Goal: Communication & Community: Share content

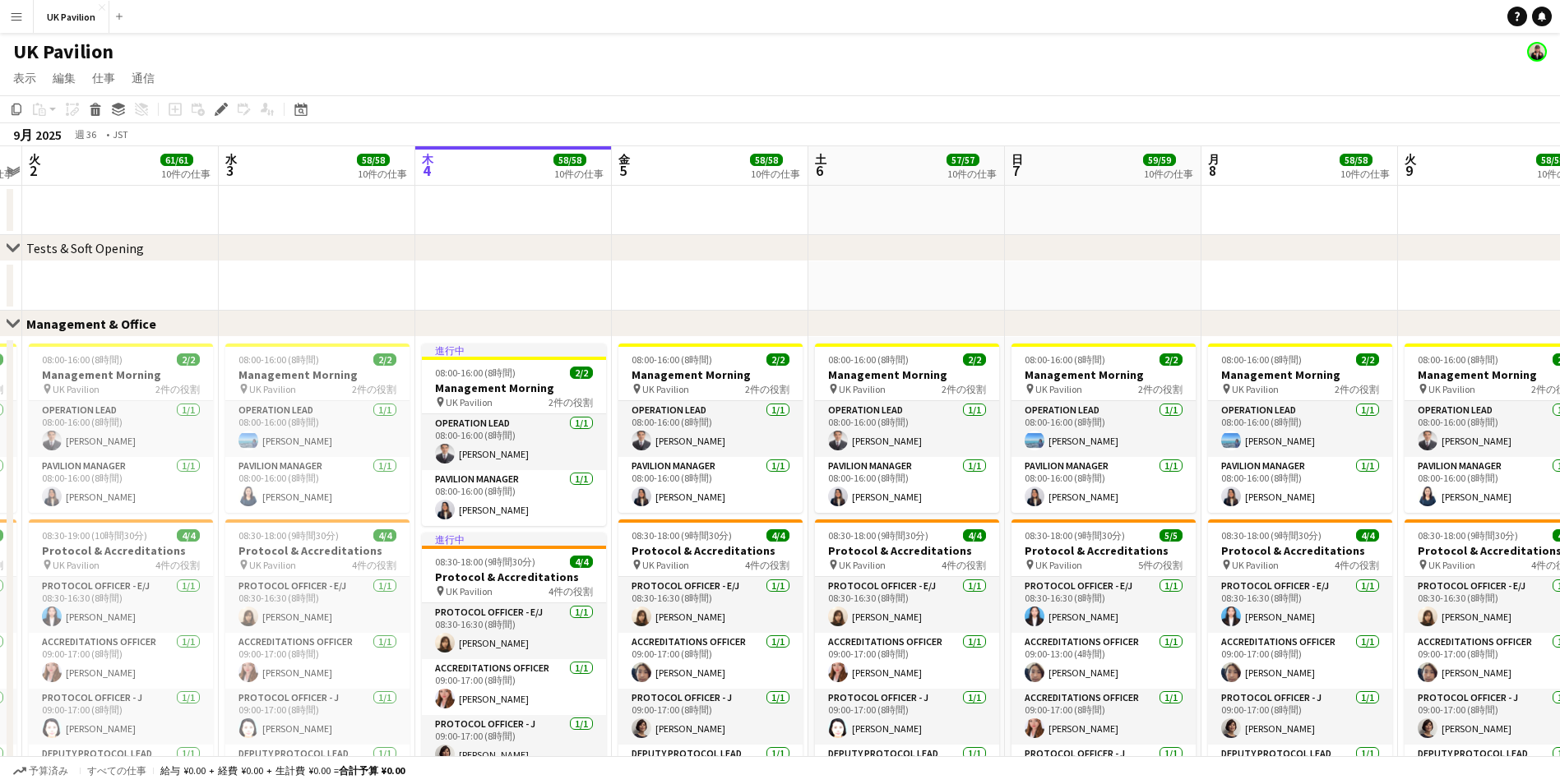
click at [28, 13] on button "メニュー" at bounding box center [16, 16] width 32 height 32
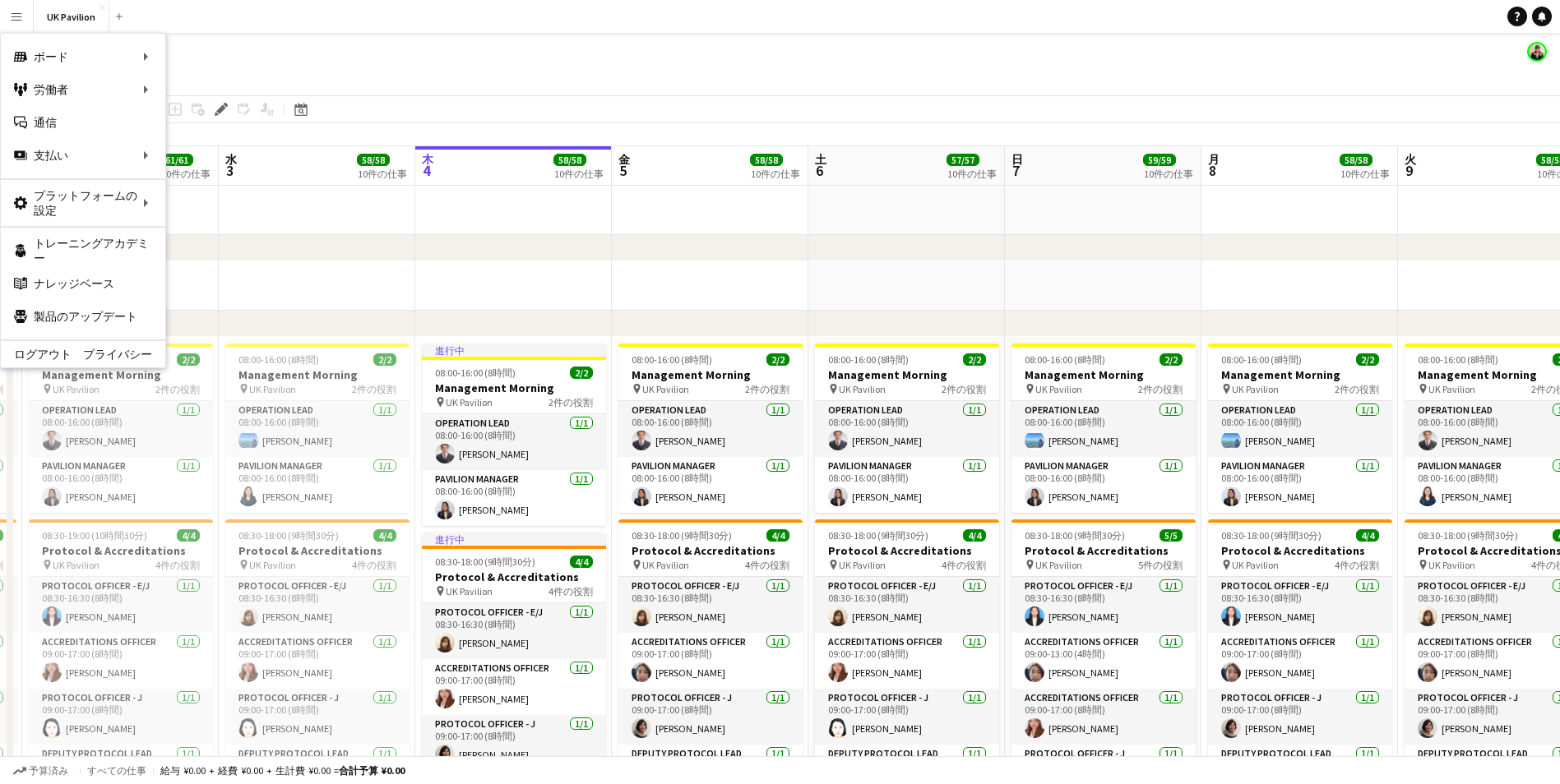
click at [422, 85] on app-page-menu "表示 日ビュー拡張 日別ビューが縮小されました 月表示 日付ピッカー 今日にジャンプ リンクされたジョブを展開 リンクされたジョブを折りたたむ 編集 コピー …" at bounding box center [780, 80] width 1560 height 32
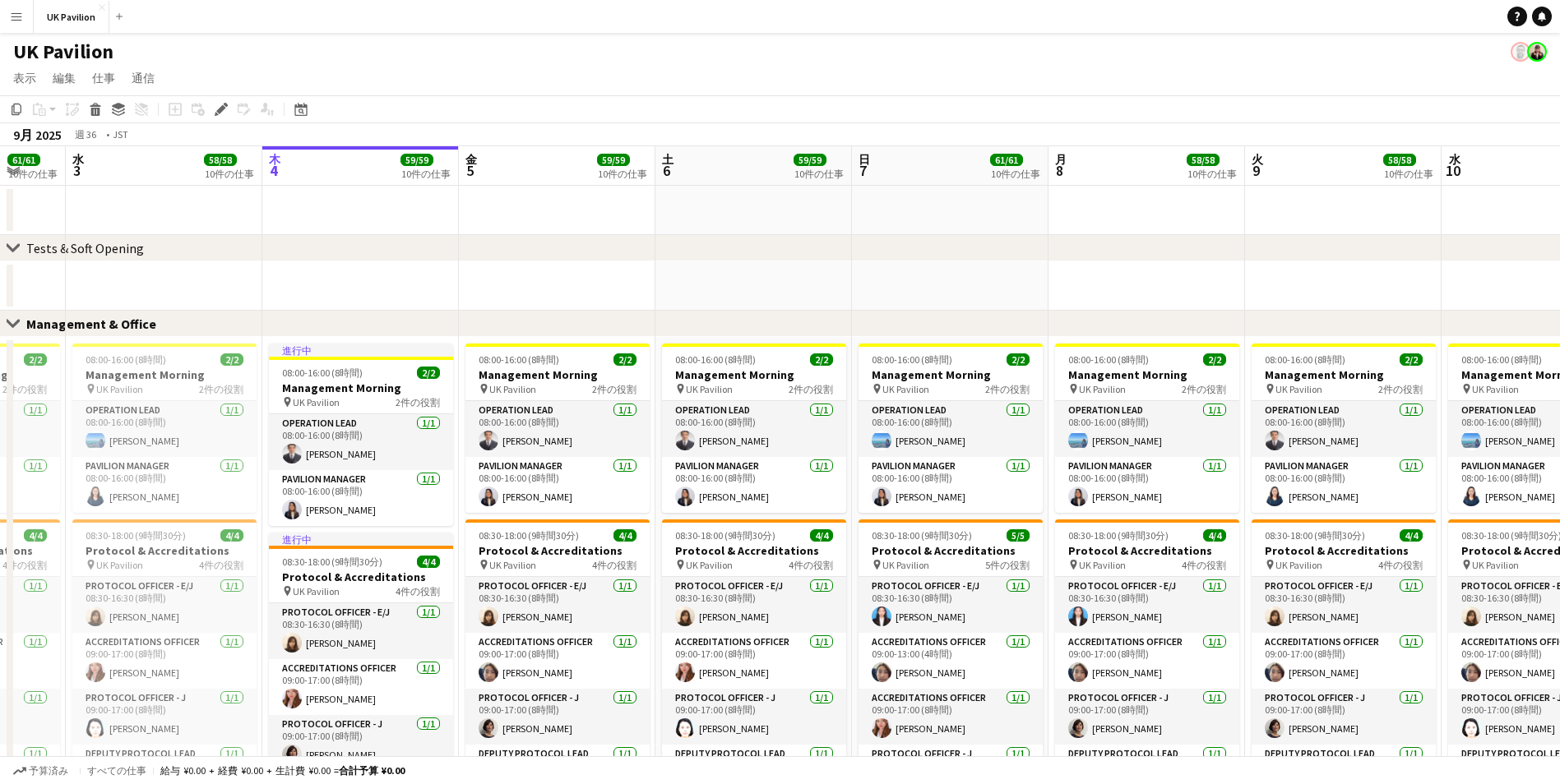
scroll to position [0, 614]
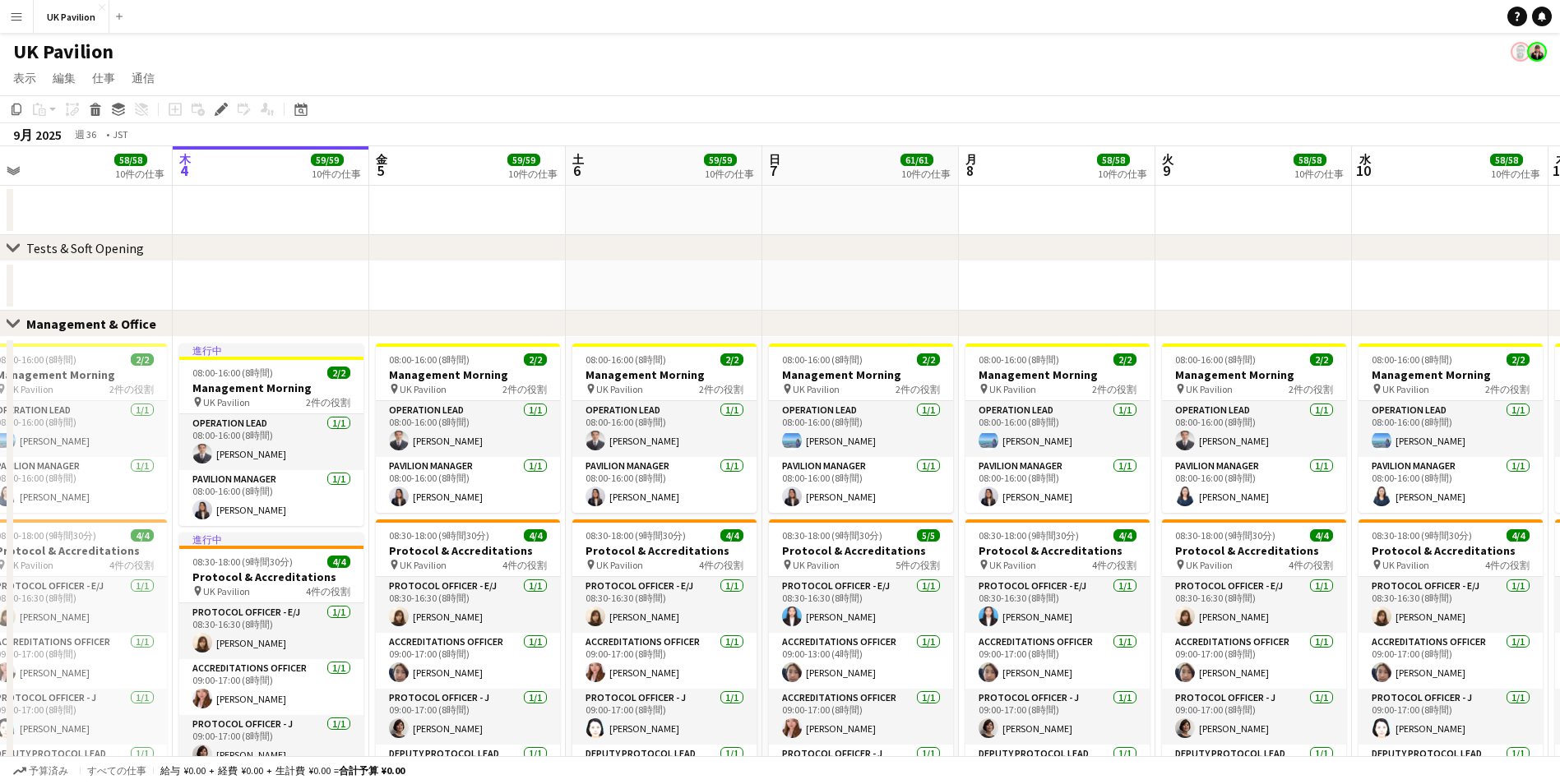
drag, startPoint x: 835, startPoint y: 162, endPoint x: 593, endPoint y: 167, distance: 242.1
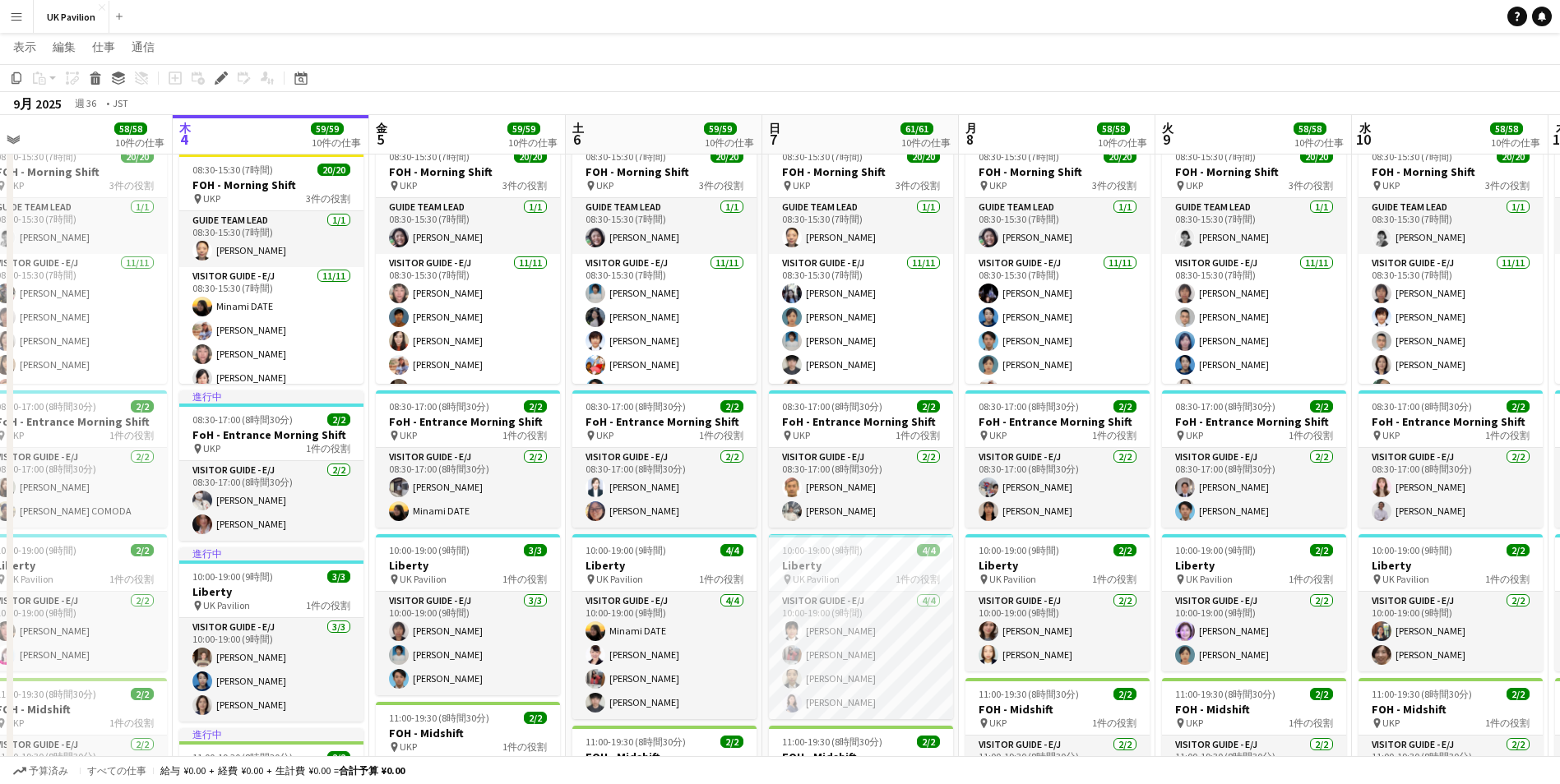
scroll to position [0, 606]
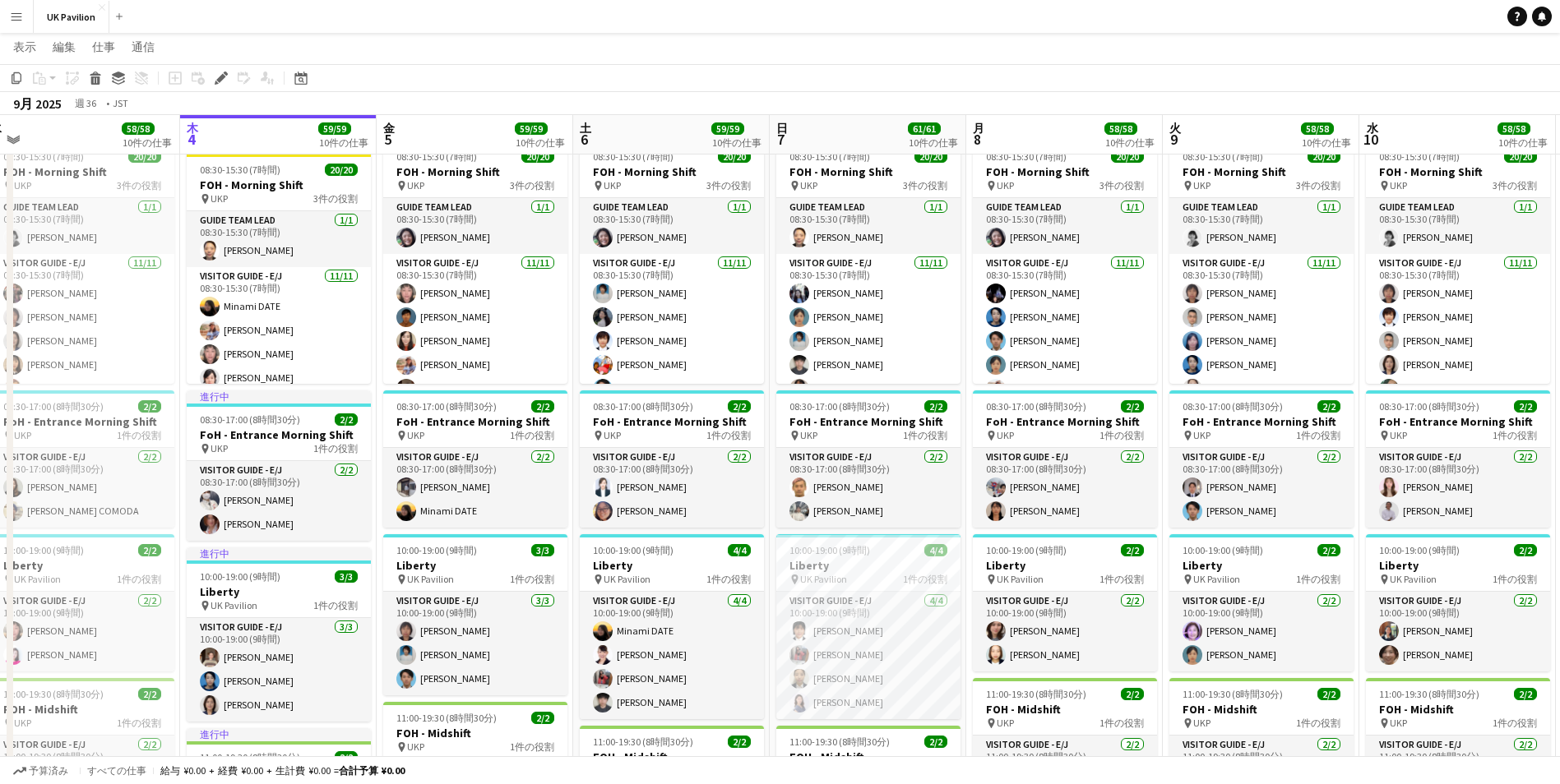
drag, startPoint x: 881, startPoint y: 125, endPoint x: 1299, endPoint y: 108, distance: 418.3
click at [1345, 123] on div "chevron-right Tests & Soft Opening セットを閉じる Management & Office セットを閉じる Front of…" at bounding box center [780, 168] width 1560 height 2344
drag, startPoint x: 654, startPoint y: 121, endPoint x: 833, endPoint y: 135, distance: 179.5
click at [833, 135] on div "chevron-right Tests & Soft Opening セットを閉じる Management & Office セットを閉じる Front of…" at bounding box center [780, 168] width 1560 height 2344
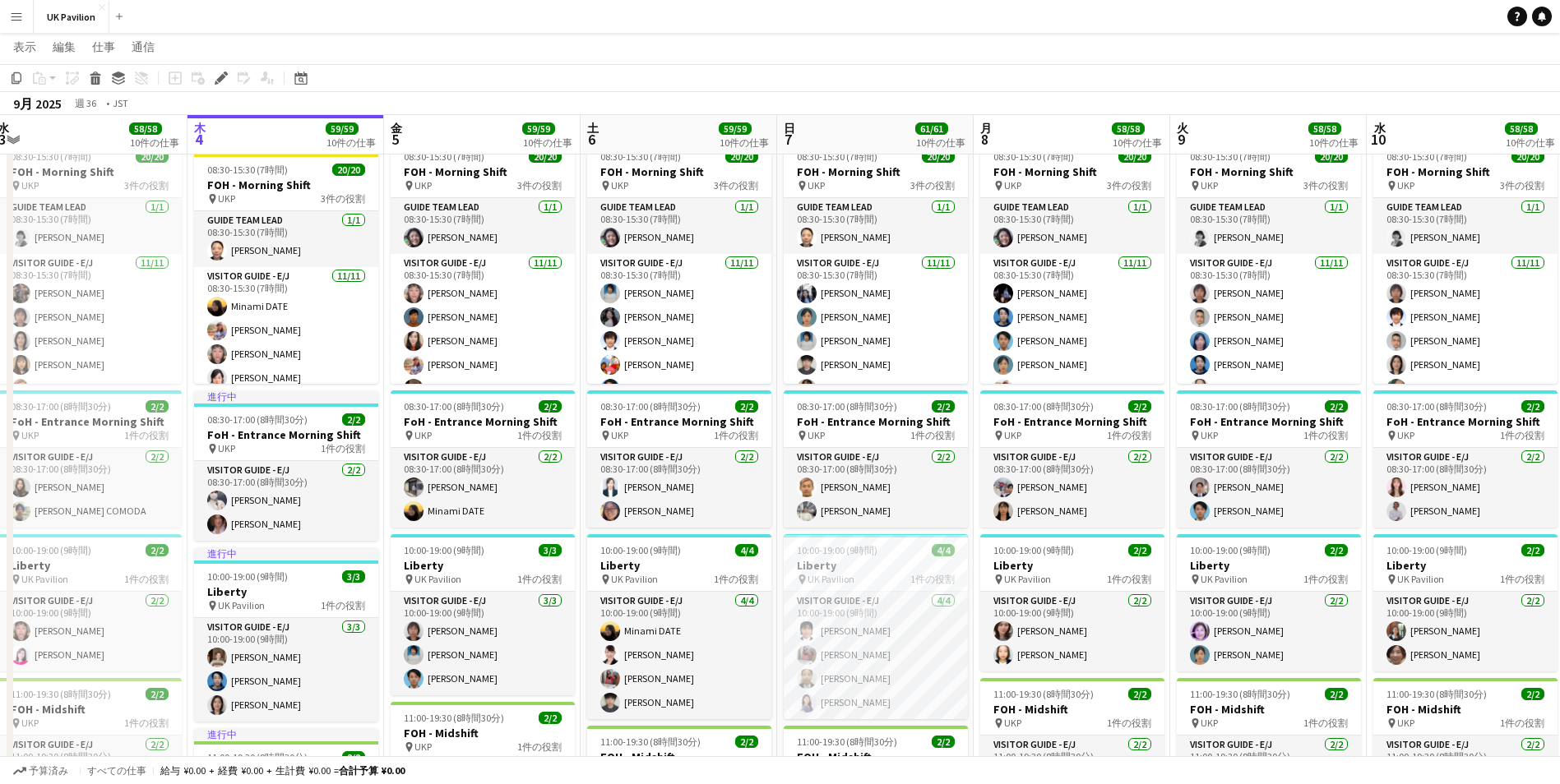
drag, startPoint x: 833, startPoint y: 135, endPoint x: 1113, endPoint y: 133, distance: 280.0
click at [1113, 133] on div "chevron-right Tests & Soft Opening セットを閉じる Management & Office セットを閉じる Front of…" at bounding box center [780, 168] width 1560 height 2344
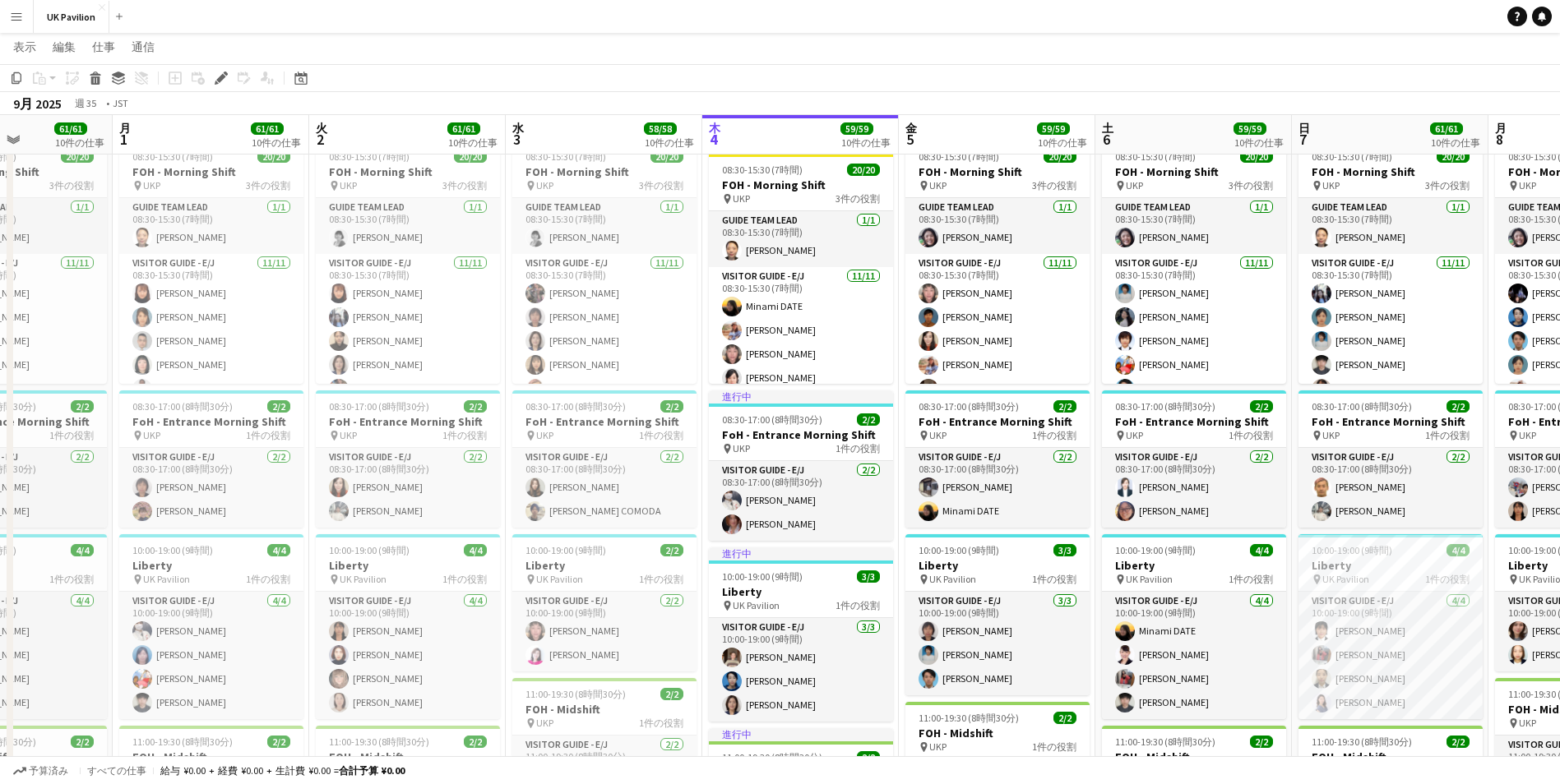
scroll to position [0, 476]
drag, startPoint x: 600, startPoint y: 145, endPoint x: 946, endPoint y: 142, distance: 346.0
click at [946, 142] on app-calendar-viewport "金 29 56/56 9件の仕事 土 30 59/59 10件の仕事 日 31 61/61 10件の仕事 月 1 61/61 10件の仕事 火 2 61/61…" at bounding box center [780, 168] width 1560 height 2344
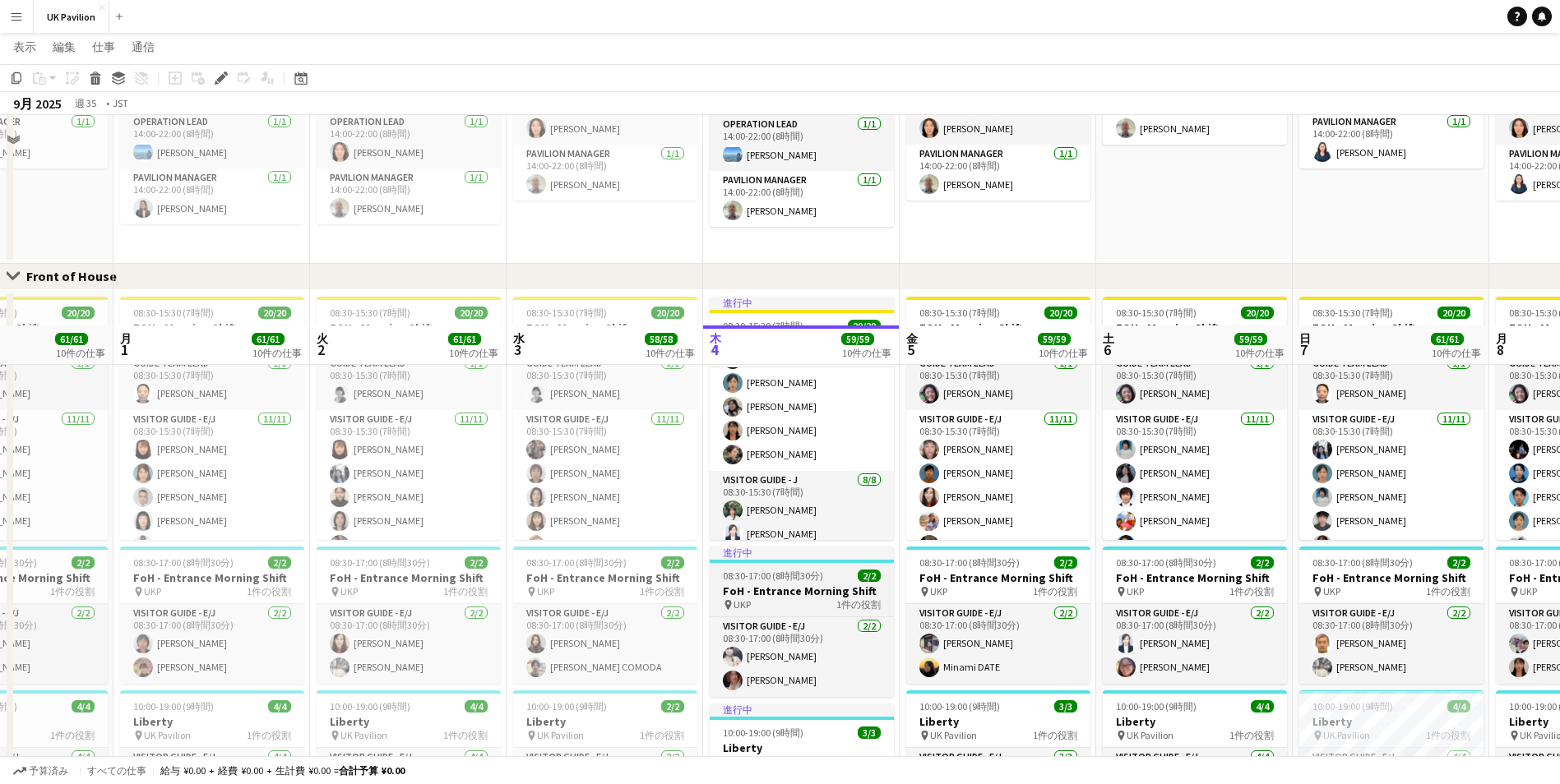
scroll to position [1159, 0]
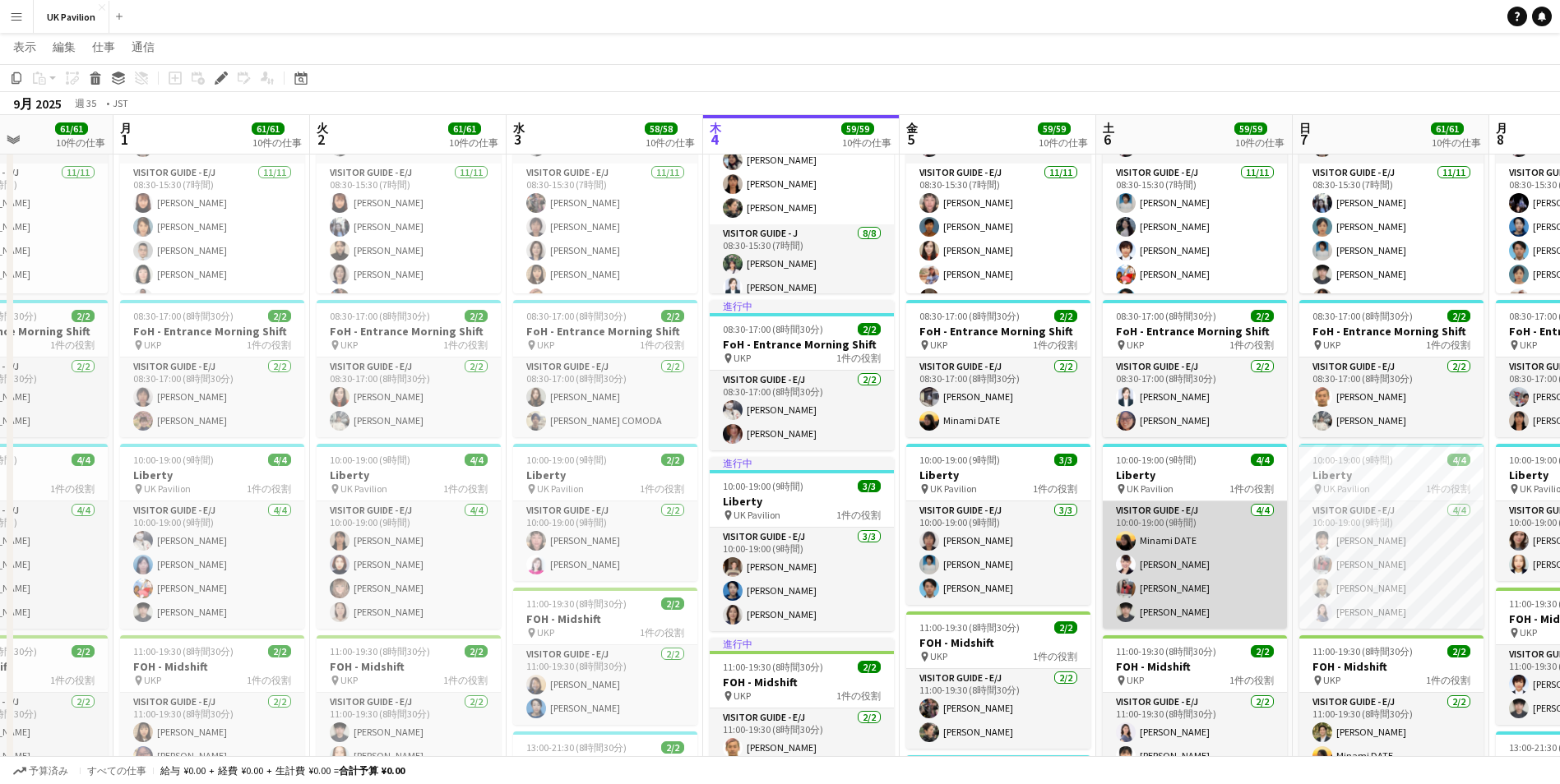
click at [1132, 613] on app-user-avatar at bounding box center [1126, 612] width 19 height 19
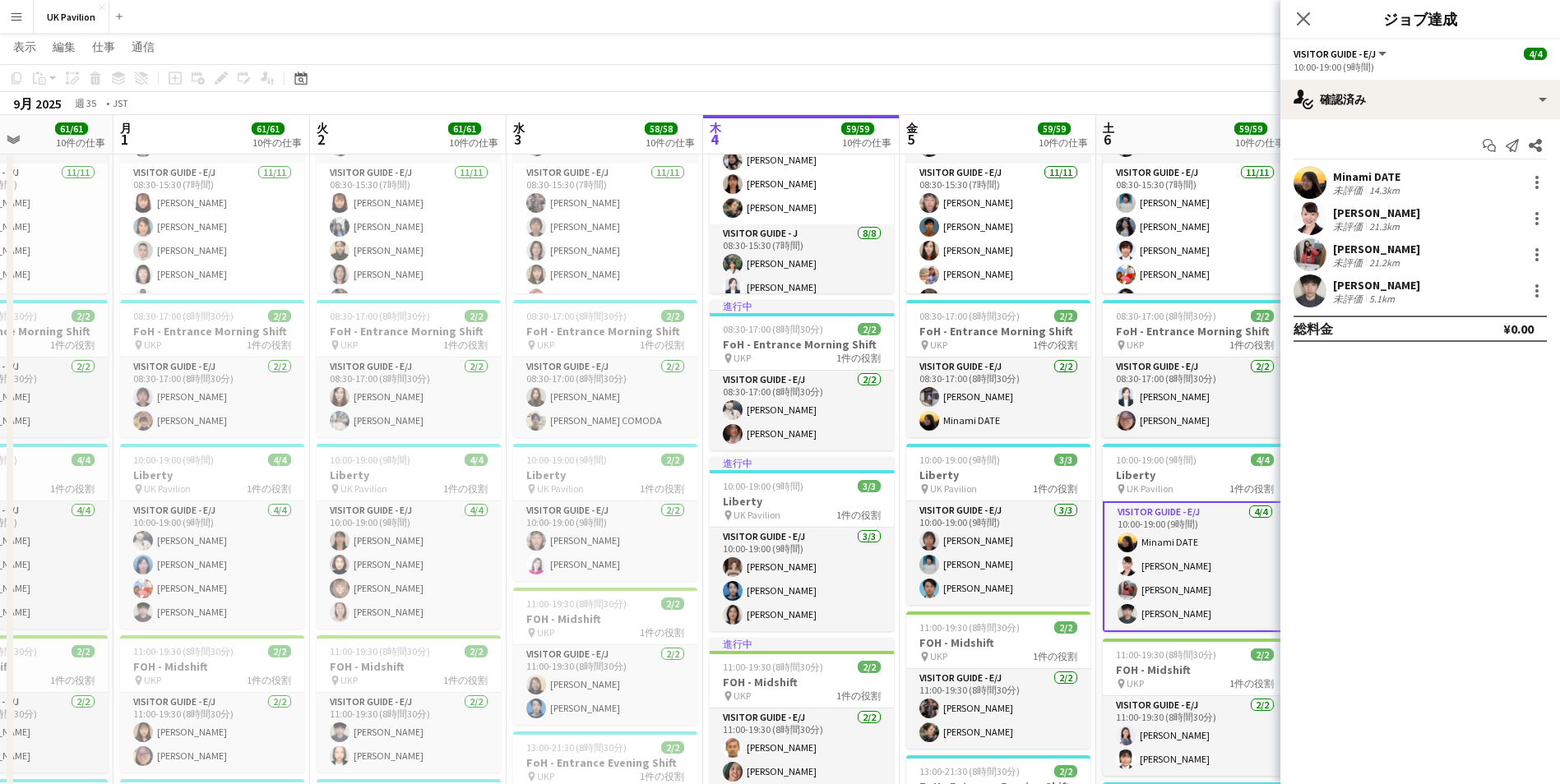
click at [1306, 289] on app-user-avatar at bounding box center [1310, 291] width 32 height 32
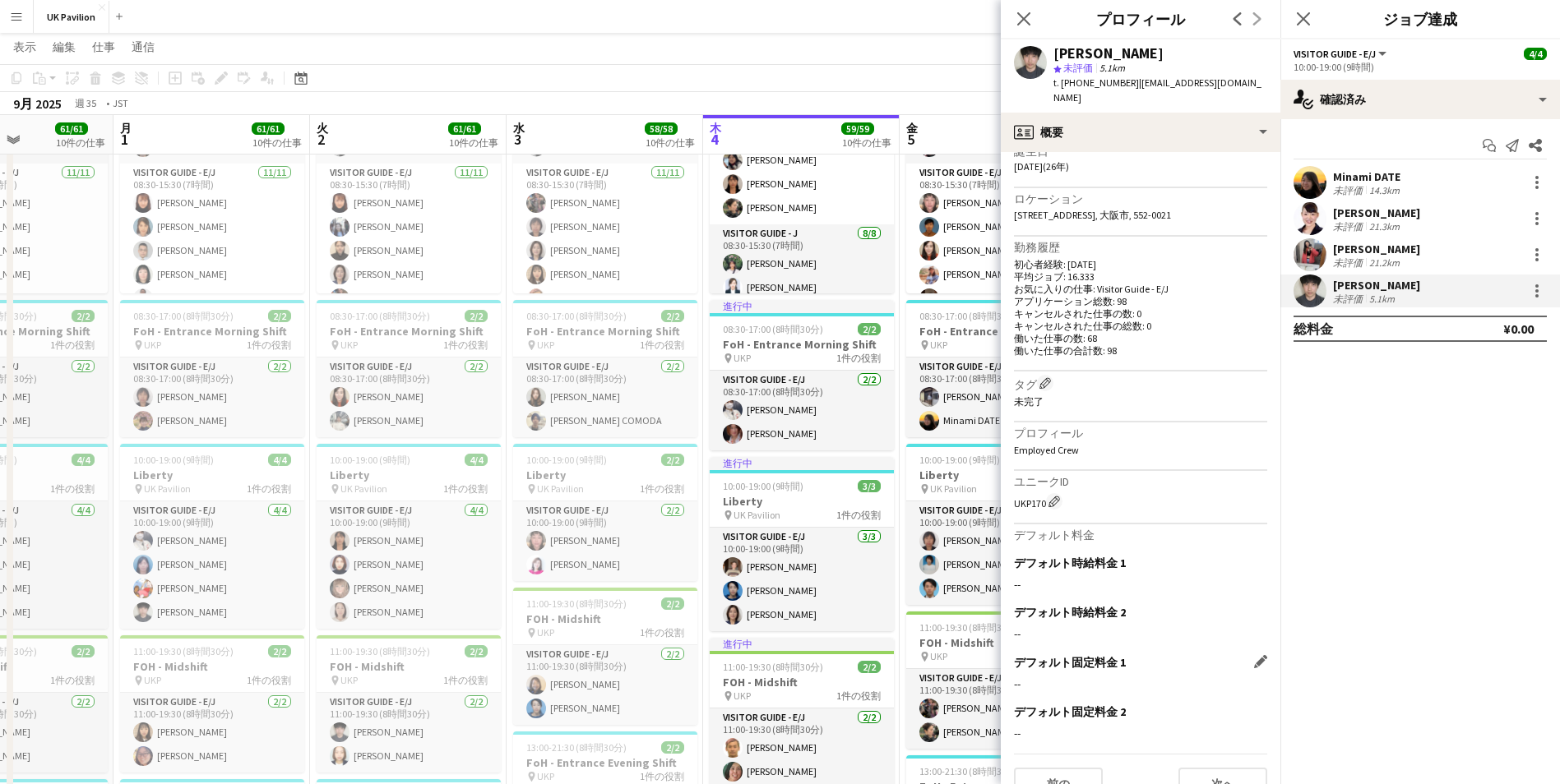
scroll to position [364, 0]
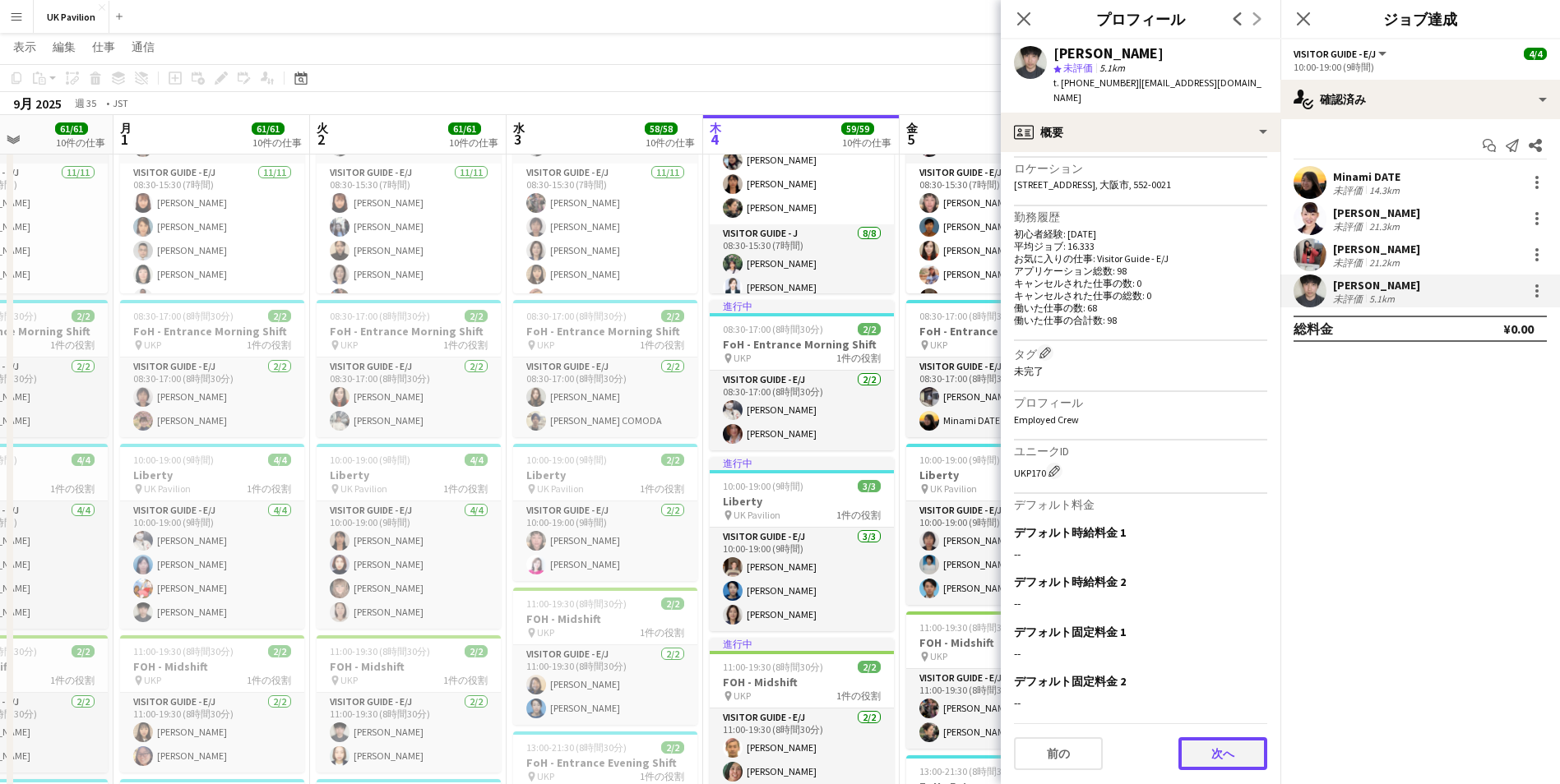
click at [1197, 752] on button "次へ" at bounding box center [1223, 753] width 89 height 32
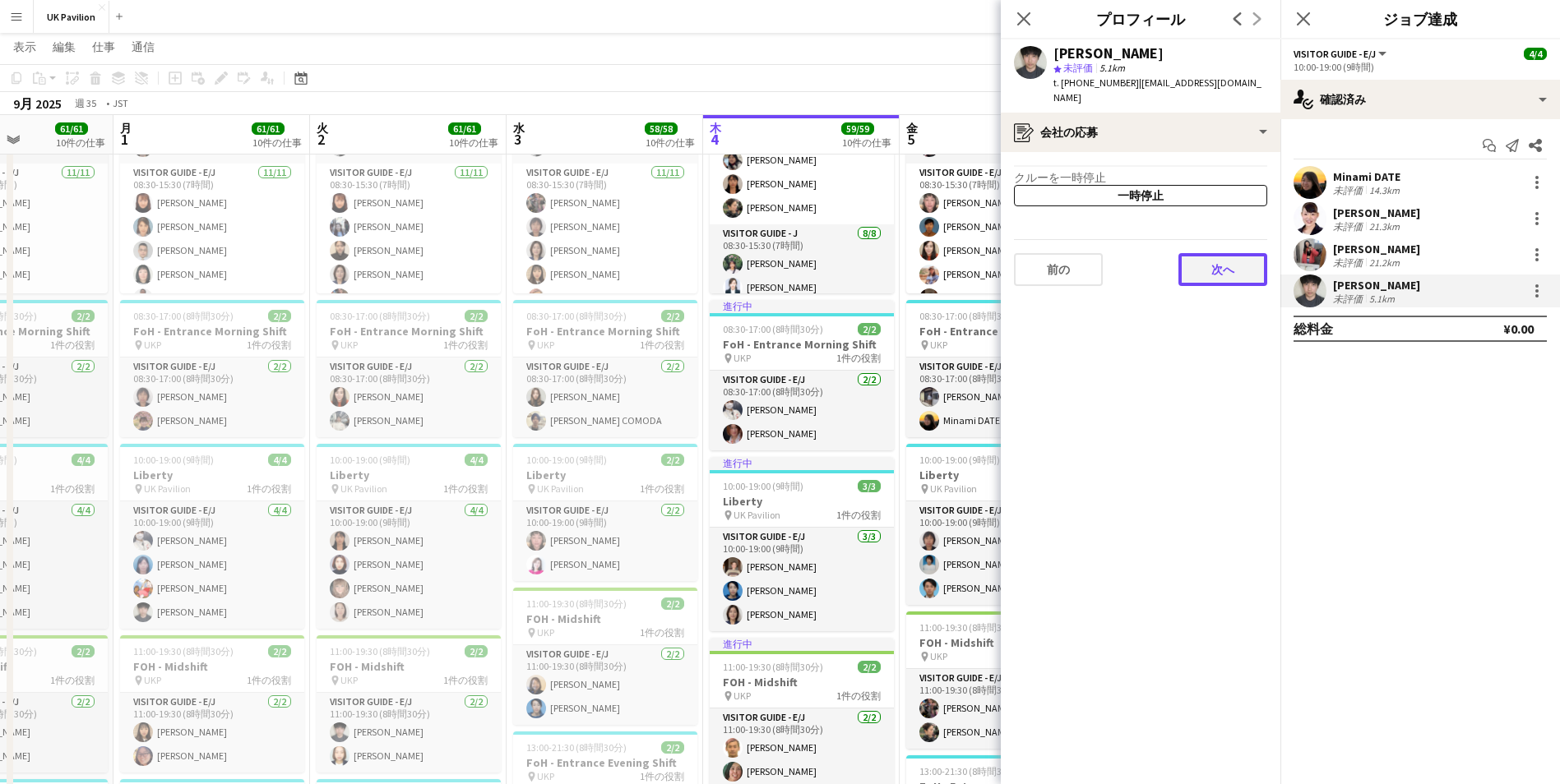
click at [1202, 277] on button "次へ" at bounding box center [1223, 269] width 89 height 32
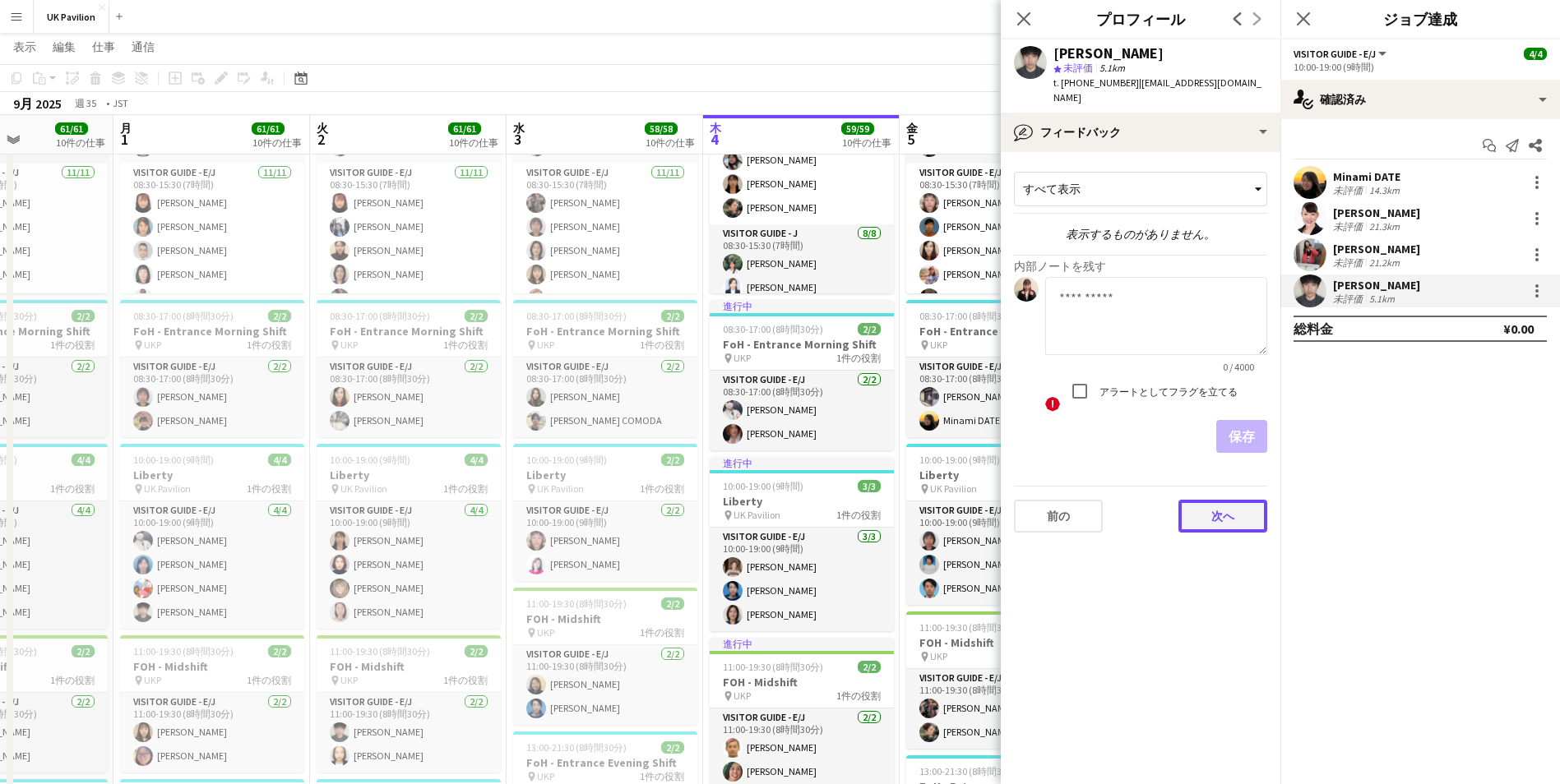
click at [1205, 504] on button "次へ" at bounding box center [1223, 515] width 89 height 32
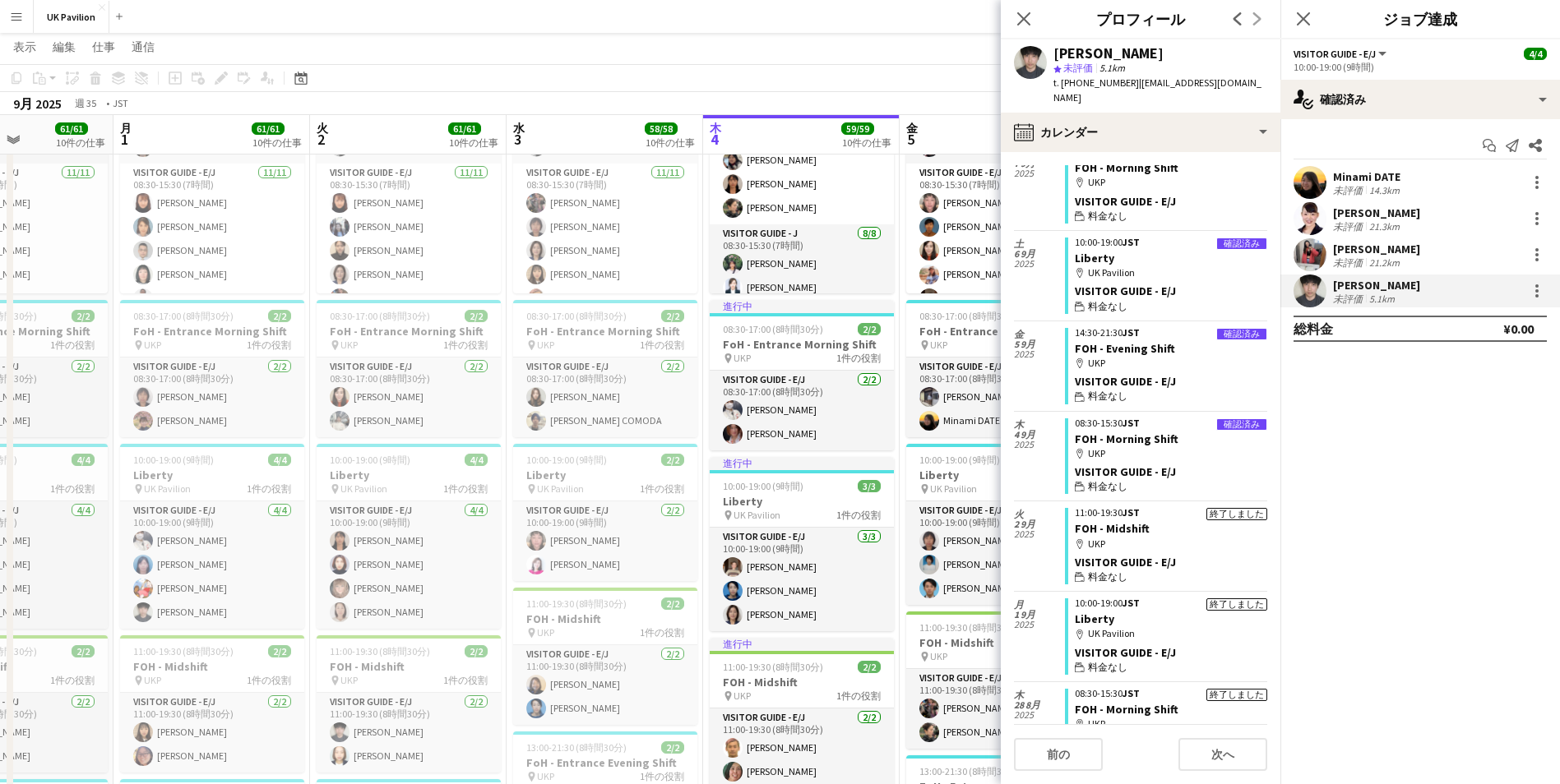
scroll to position [1325, 0]
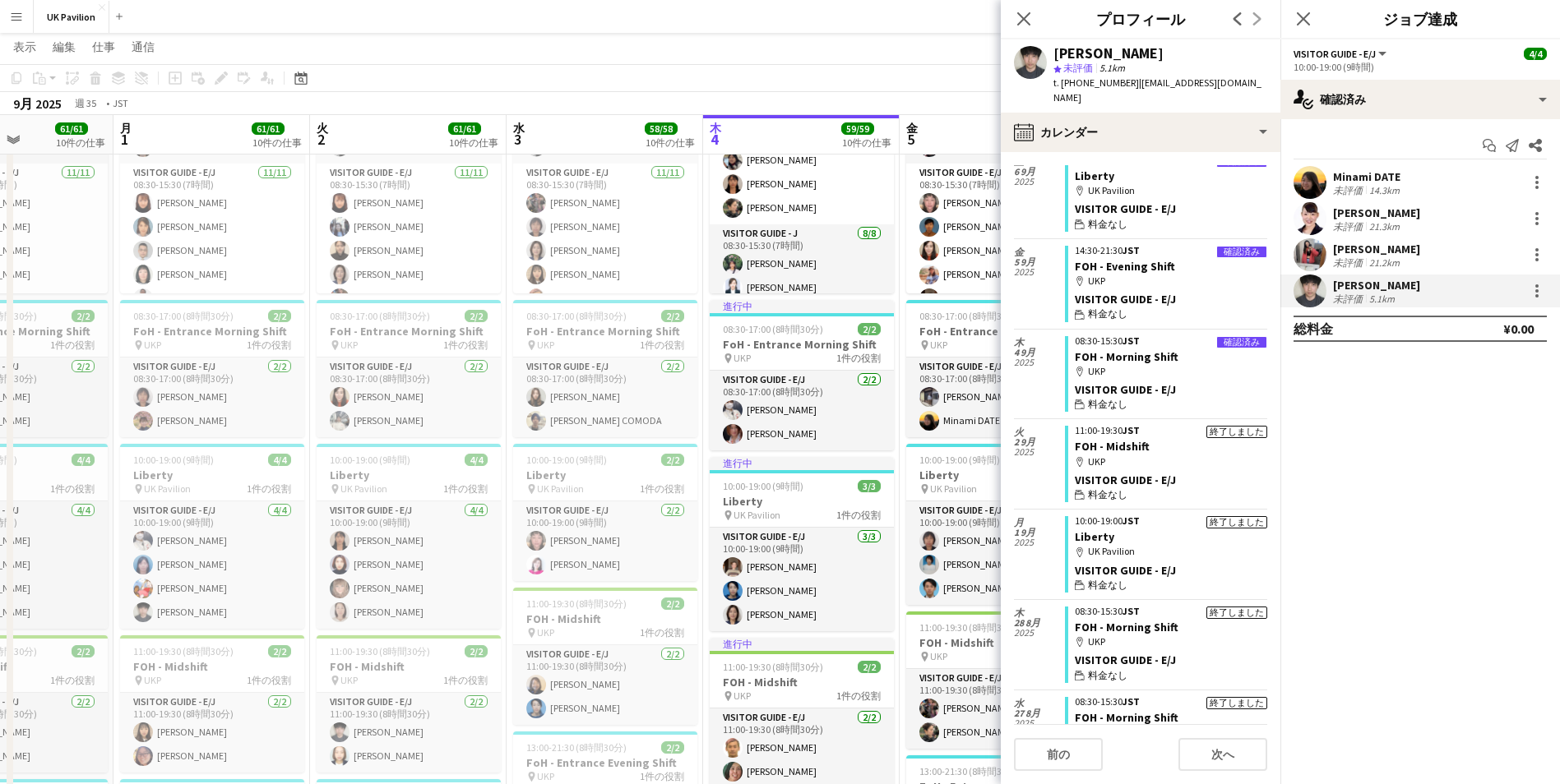
click at [1009, 17] on div "ポップインを閉じる" at bounding box center [1024, 18] width 46 height 38
click at [1015, 18] on icon "ポップインを閉じる" at bounding box center [1023, 18] width 16 height 16
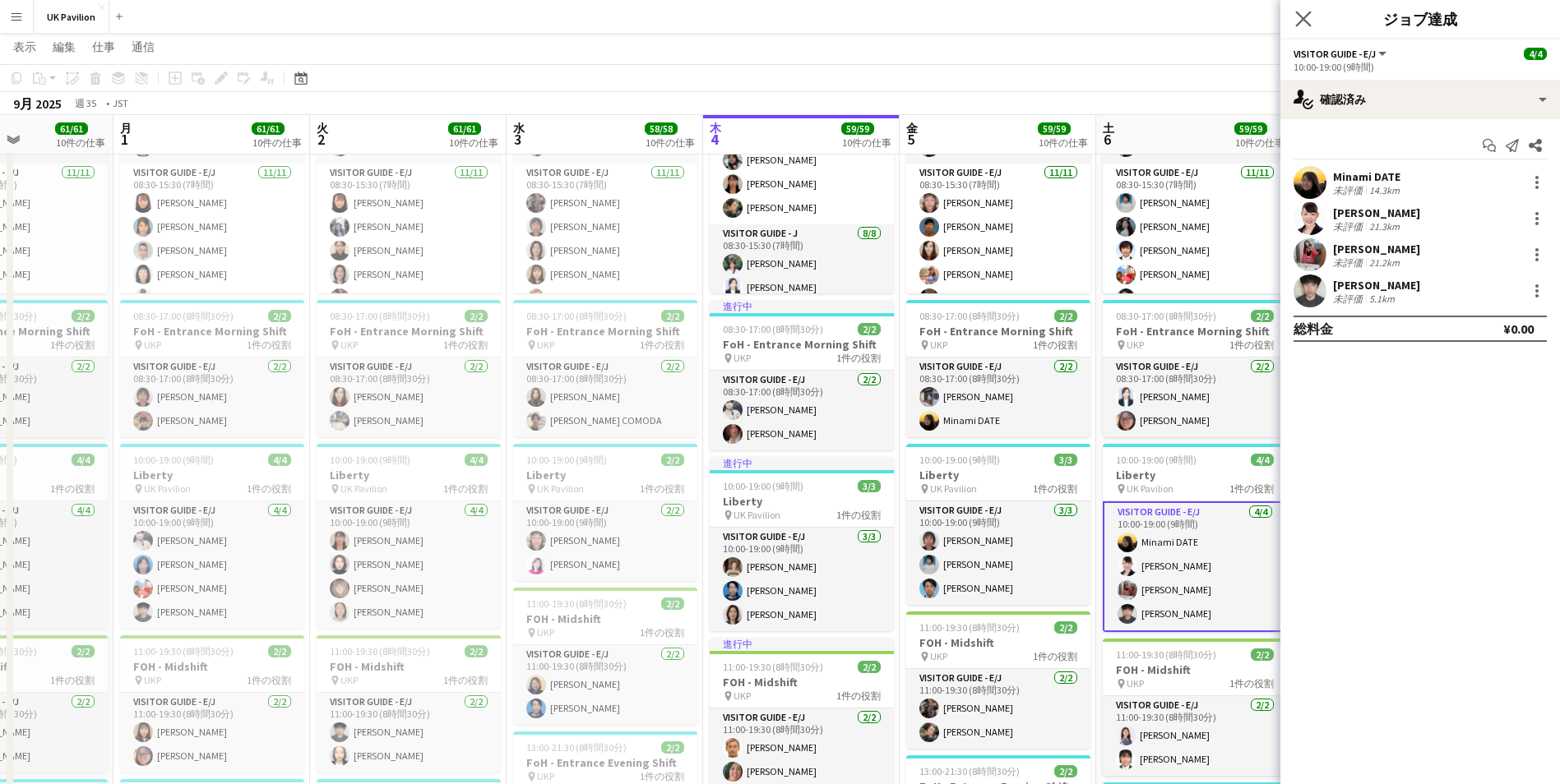
click at [1294, 19] on app-icon "ポップインを閉じる" at bounding box center [1304, 18] width 24 height 24
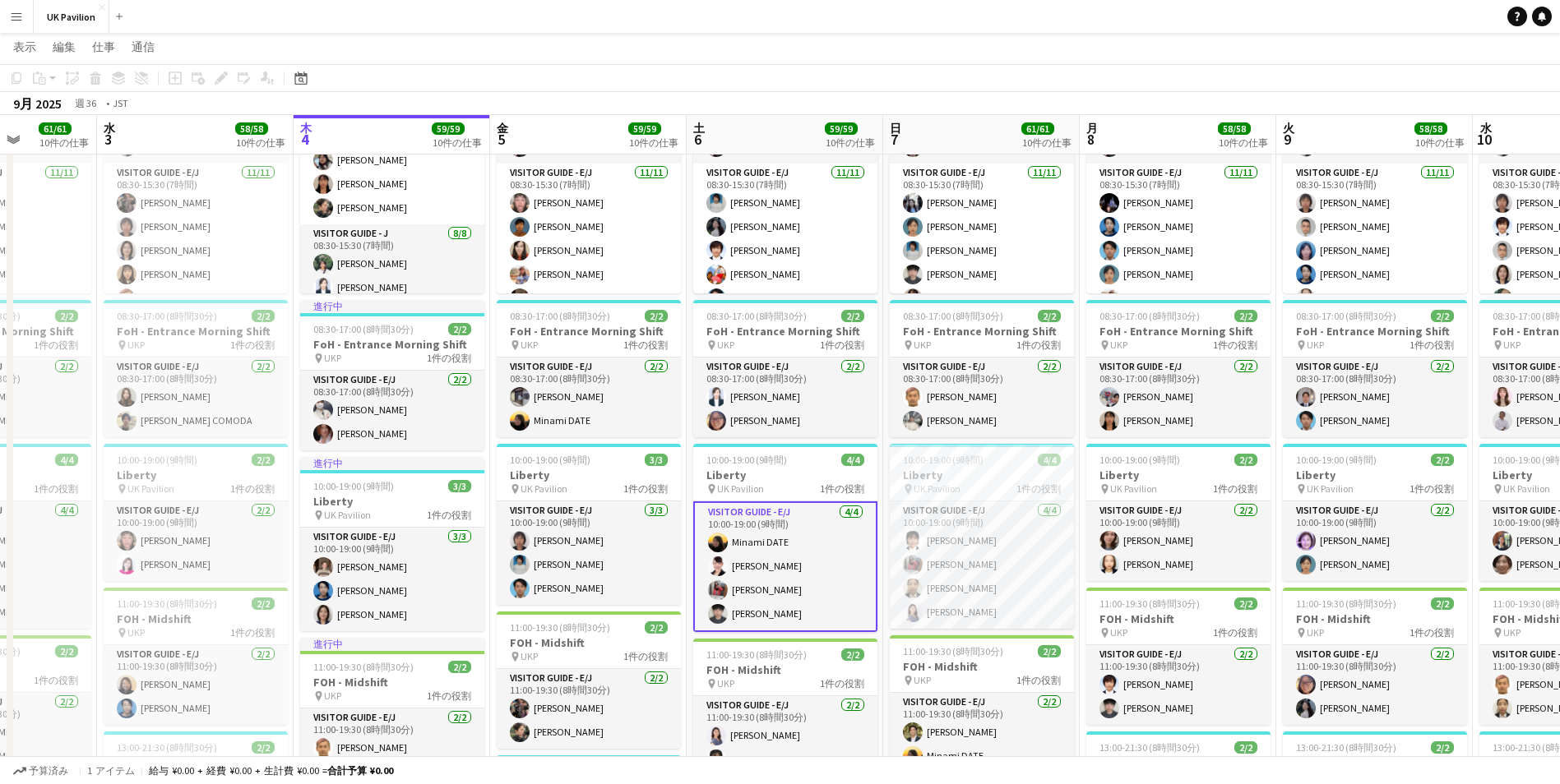
scroll to position [0, 563]
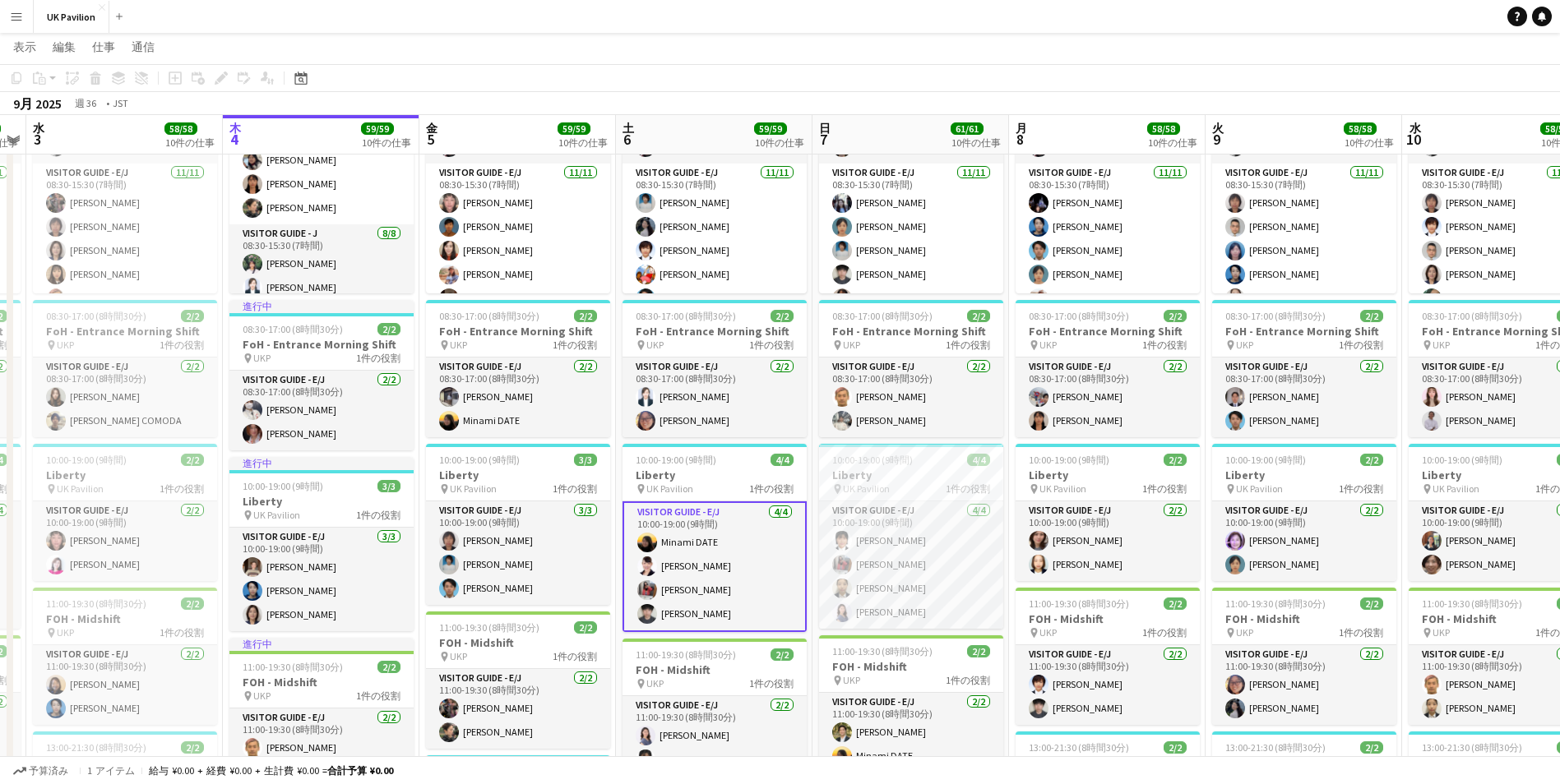
drag, startPoint x: 982, startPoint y: 135, endPoint x: 502, endPoint y: 147, distance: 480.1
click at [502, 147] on app-calendar-viewport "日 31 61/61 10件の仕事 月 1 61/61 10件の仕事 火 2 61/61 10件の仕事 水 3 58/58 10件の仕事 木 4 59/59 …" at bounding box center [780, 77] width 1560 height 2344
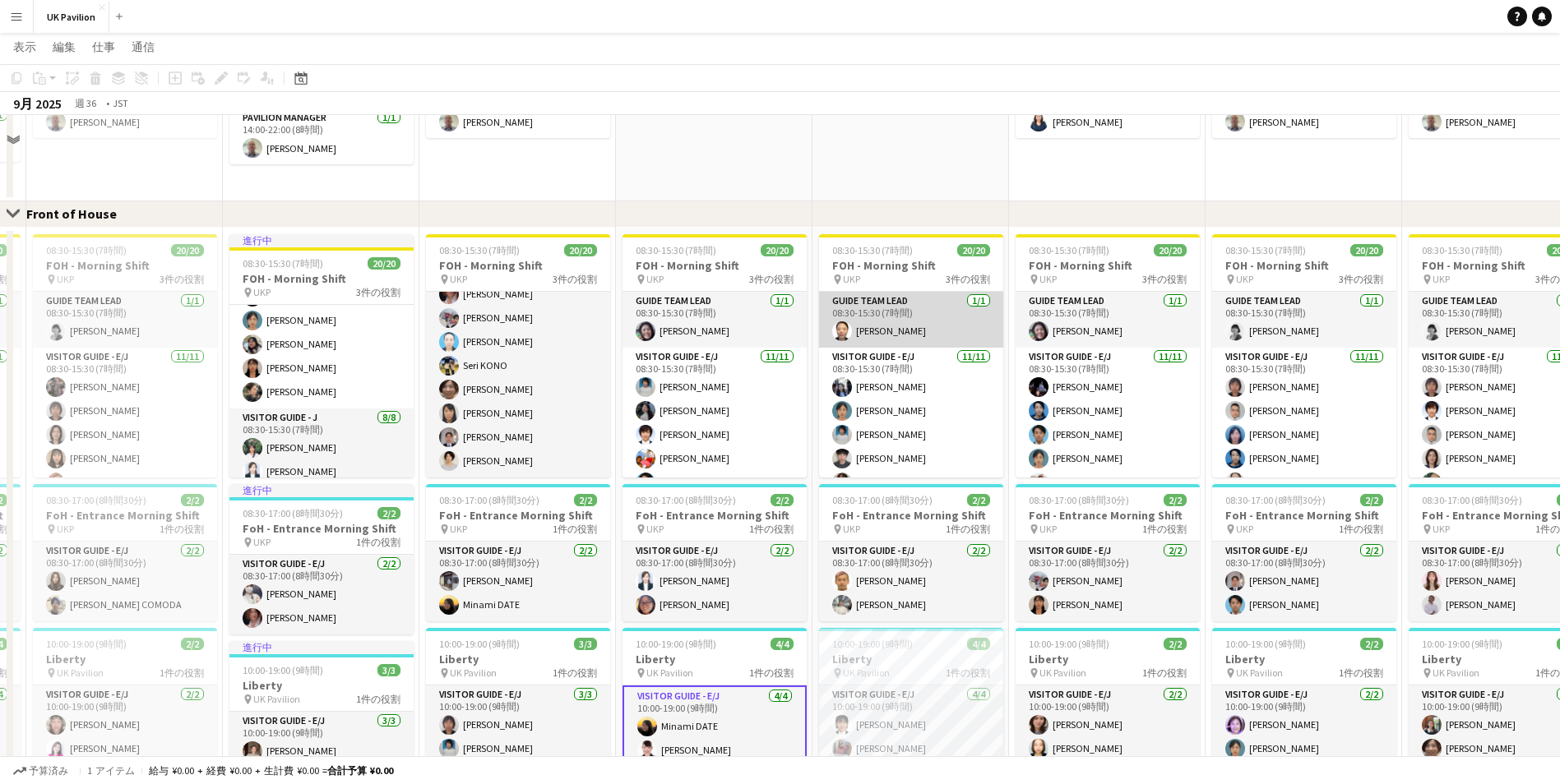
scroll to position [1068, 0]
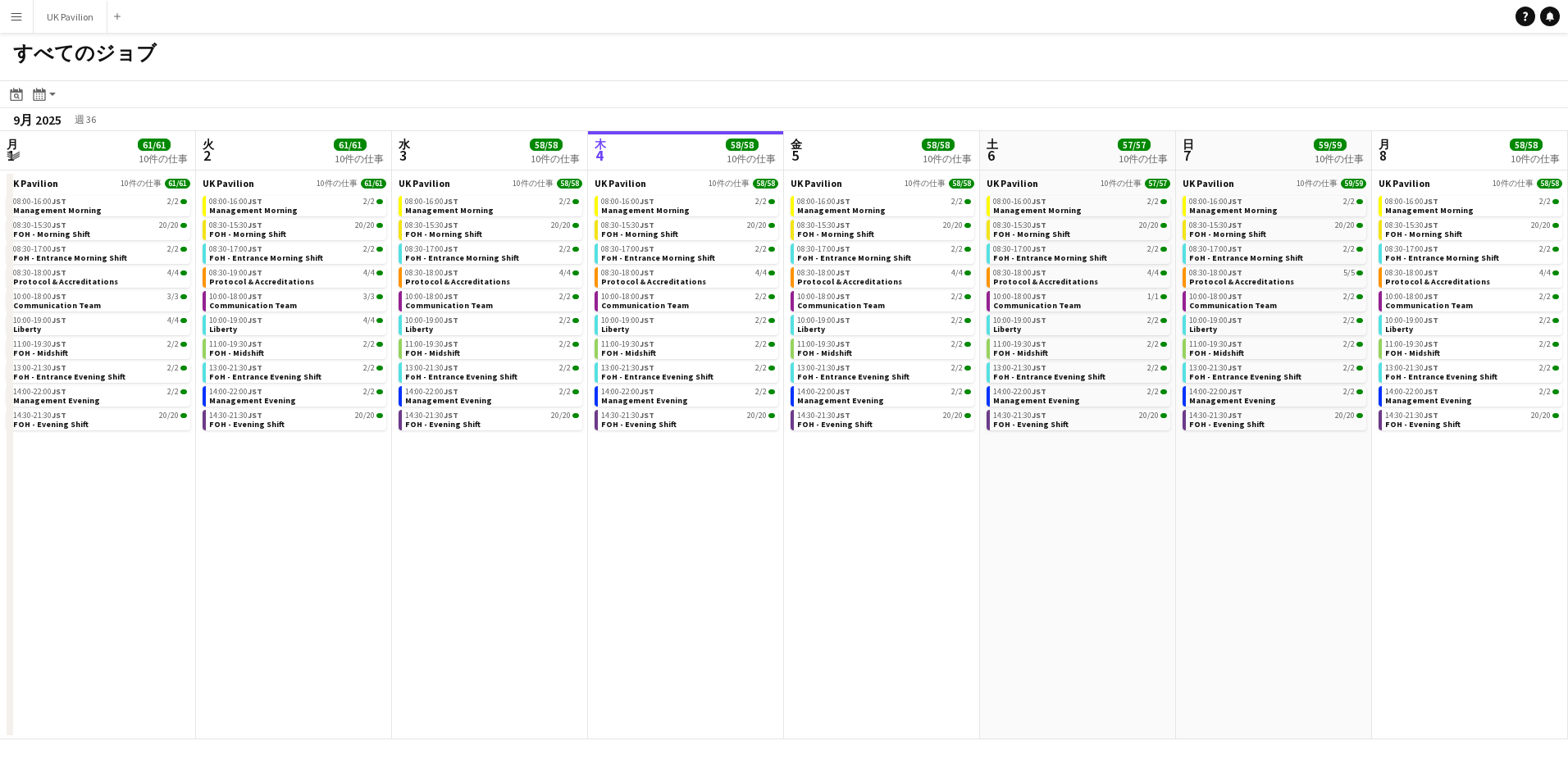
scroll to position [0, 392]
click at [10, 24] on button "メニュー" at bounding box center [16, 16] width 32 height 32
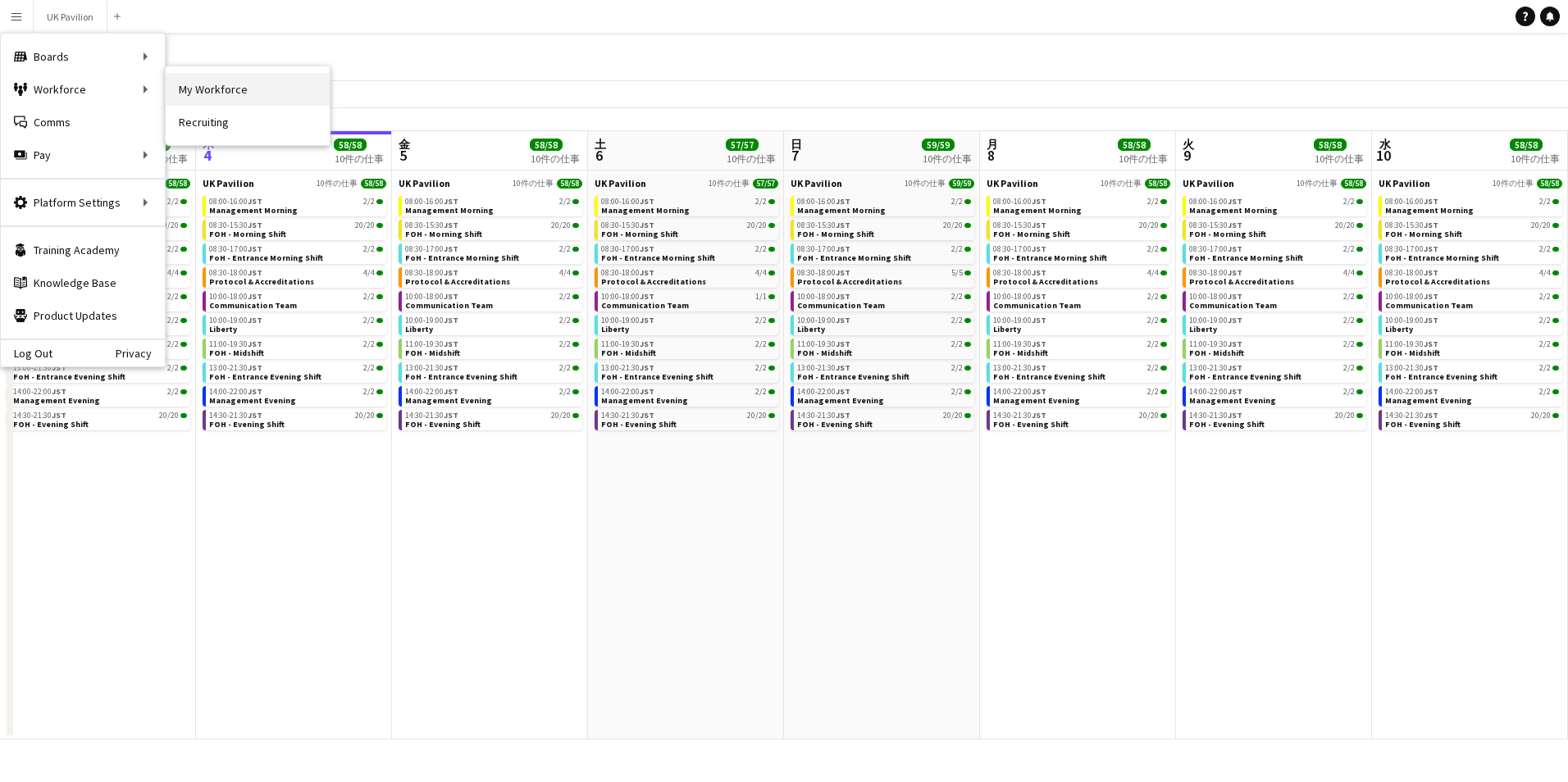
click at [211, 91] on link "My Workforce" at bounding box center [247, 88] width 164 height 32
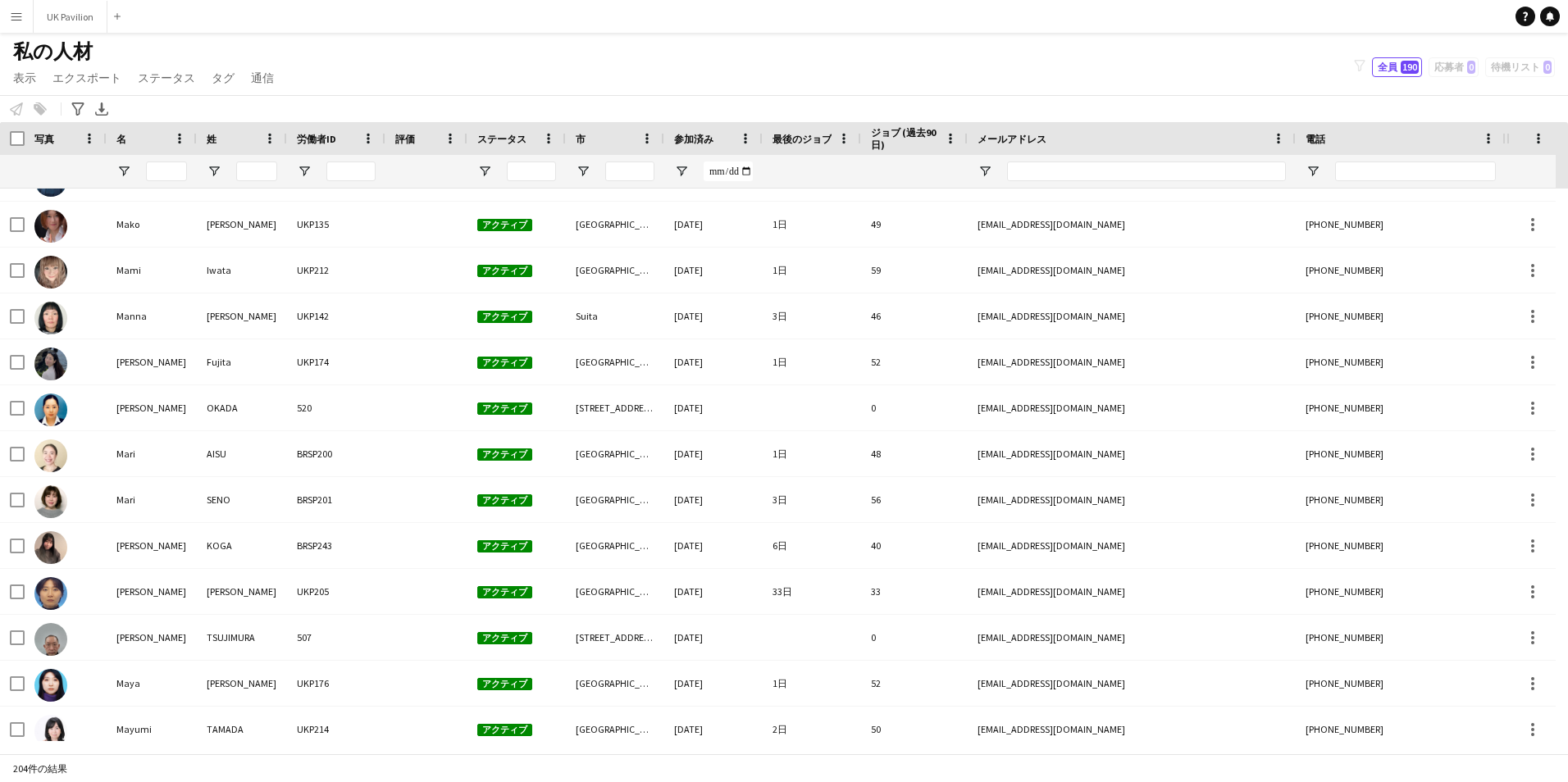
scroll to position [4177, 0]
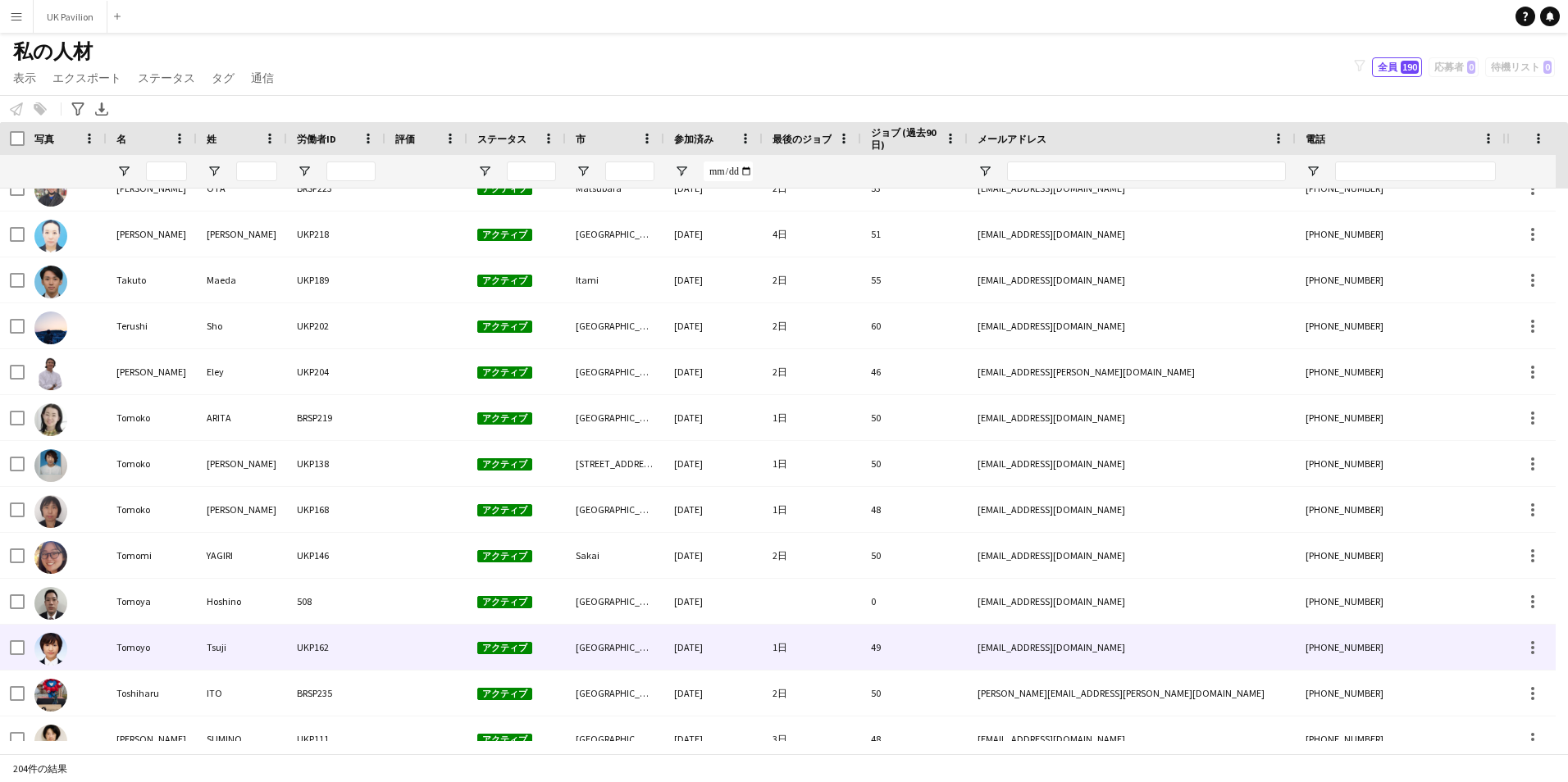
click at [8, 649] on div at bounding box center [12, 646] width 25 height 45
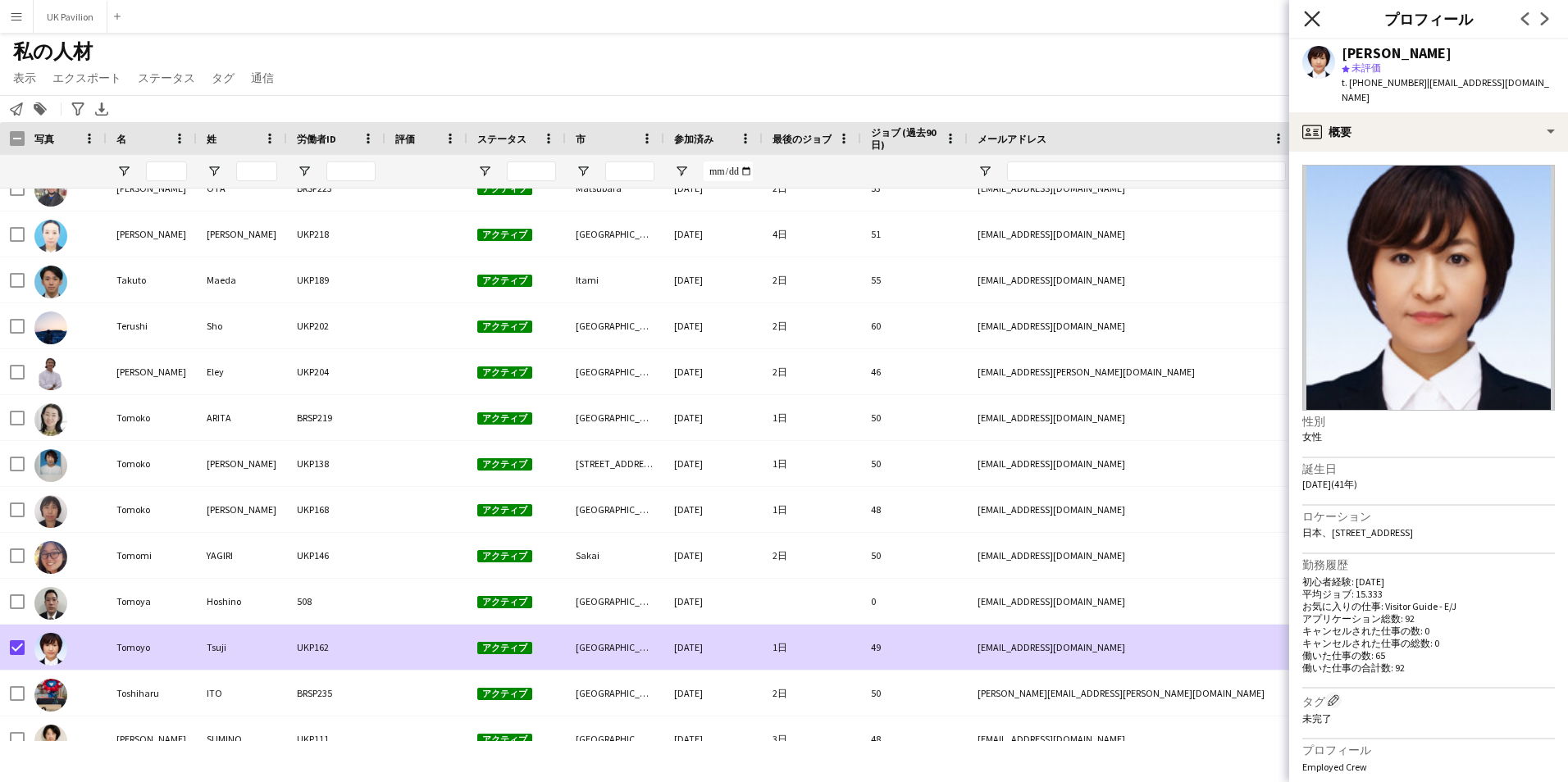
click at [1315, 12] on icon "ポップインを閉じる" at bounding box center [1312, 18] width 16 height 16
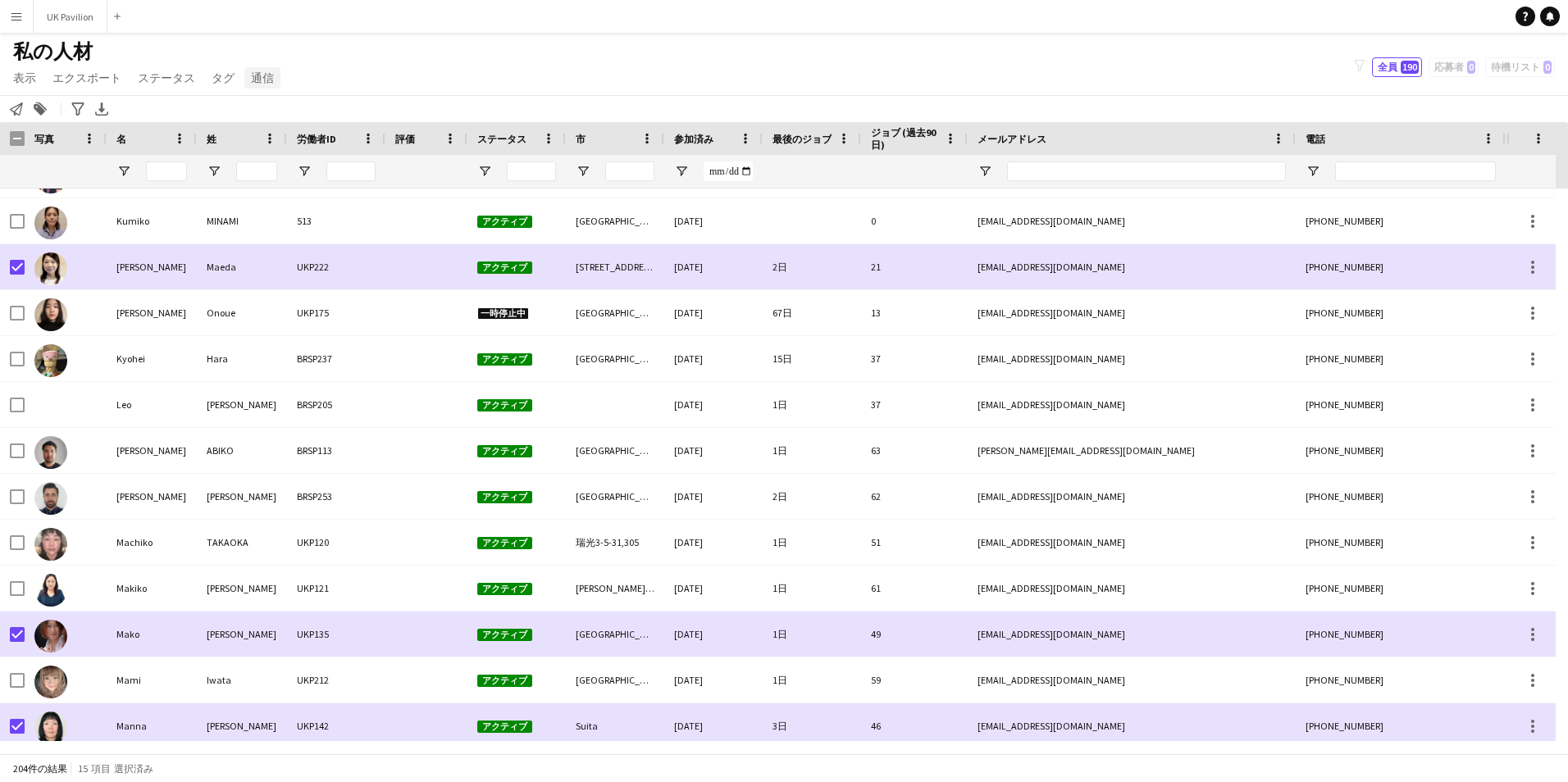
click at [266, 81] on span "通信" at bounding box center [263, 78] width 23 height 15
click at [274, 109] on span "通知を送信" at bounding box center [287, 113] width 58 height 15
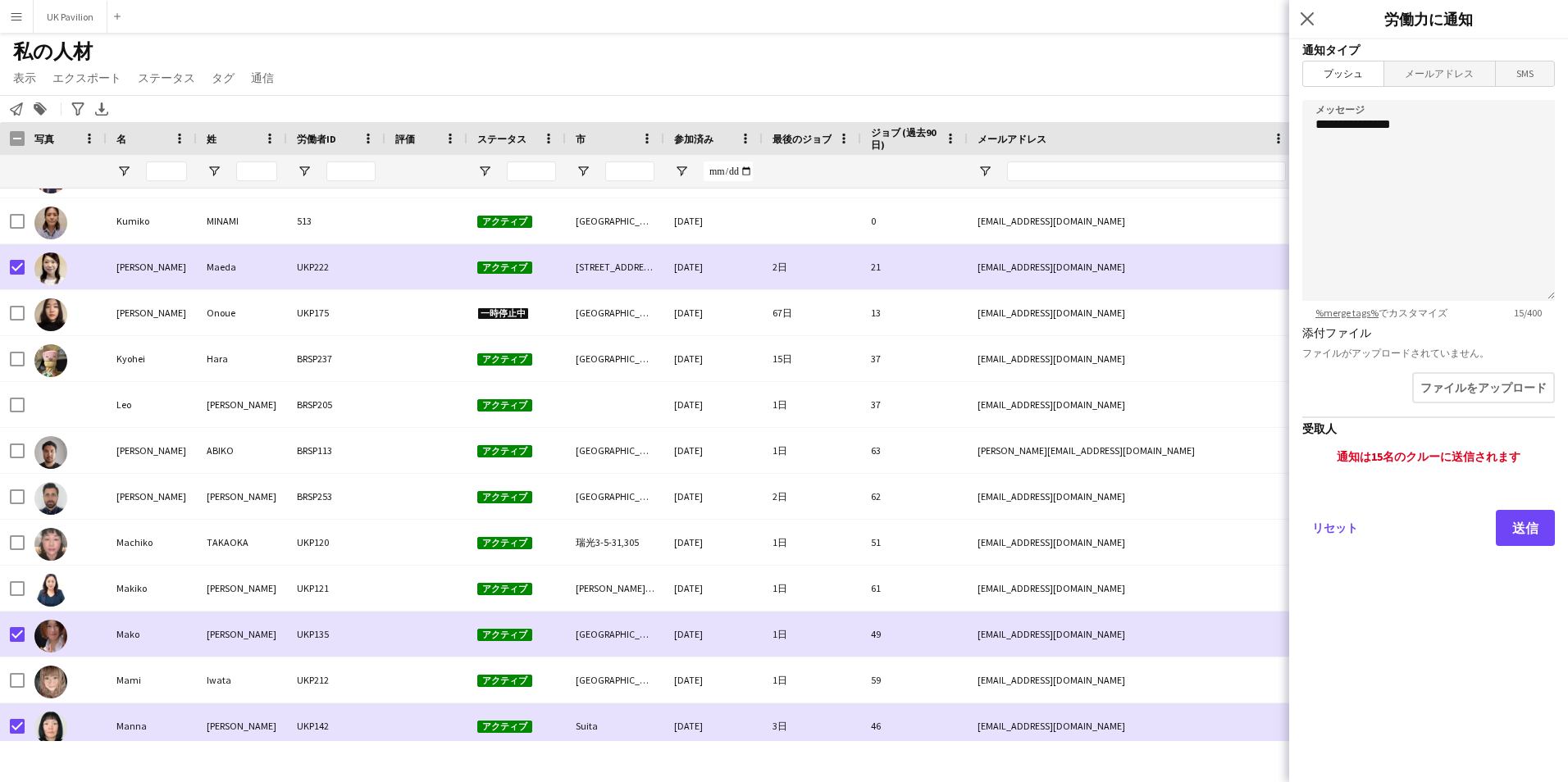
click at [1424, 80] on span "メールアドレス" at bounding box center [1439, 74] width 109 height 25
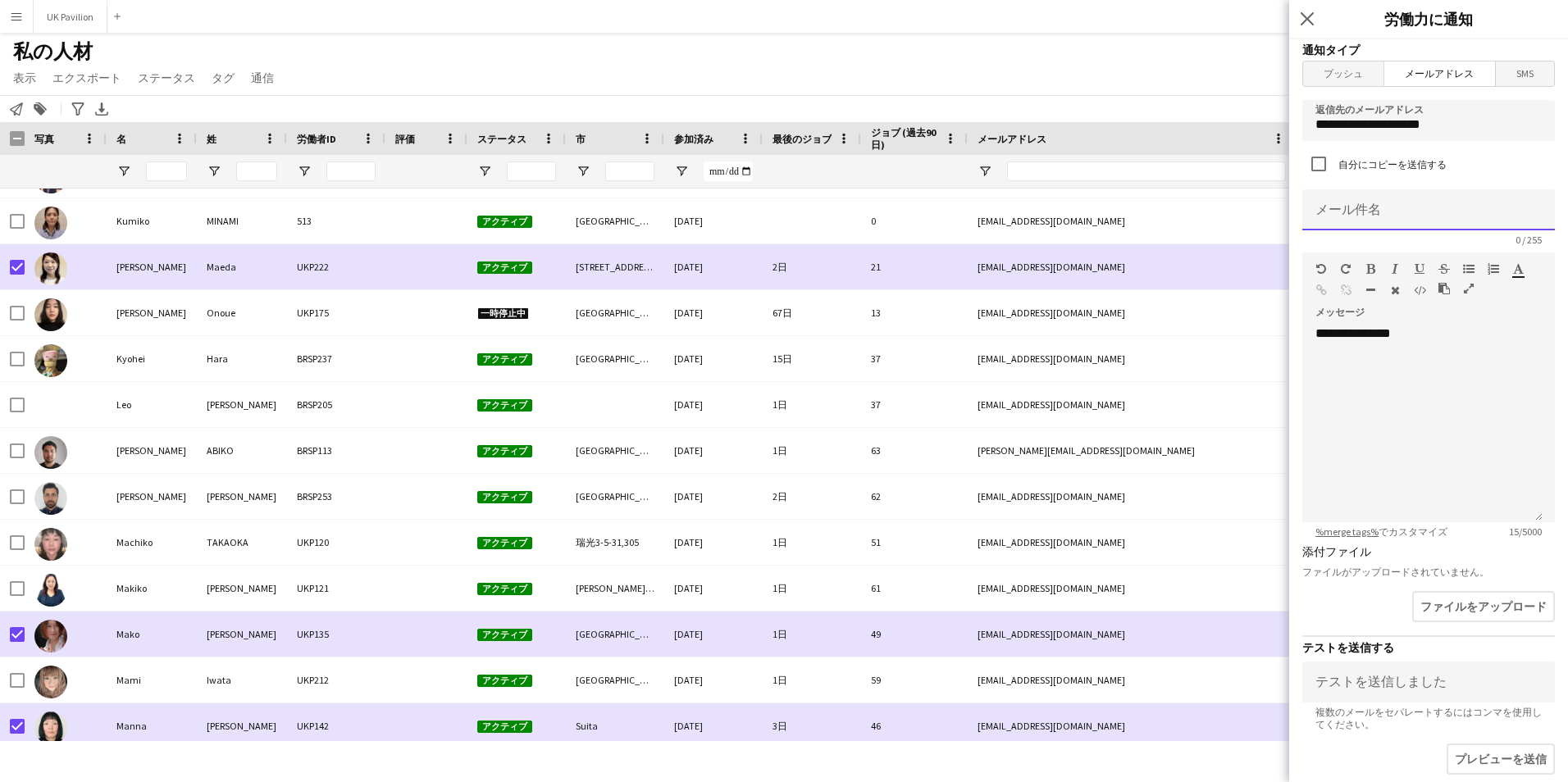
click at [1361, 222] on input at bounding box center [1429, 209] width 252 height 41
type input "**********"
click at [1452, 333] on div "**********" at bounding box center [1423, 424] width 240 height 197
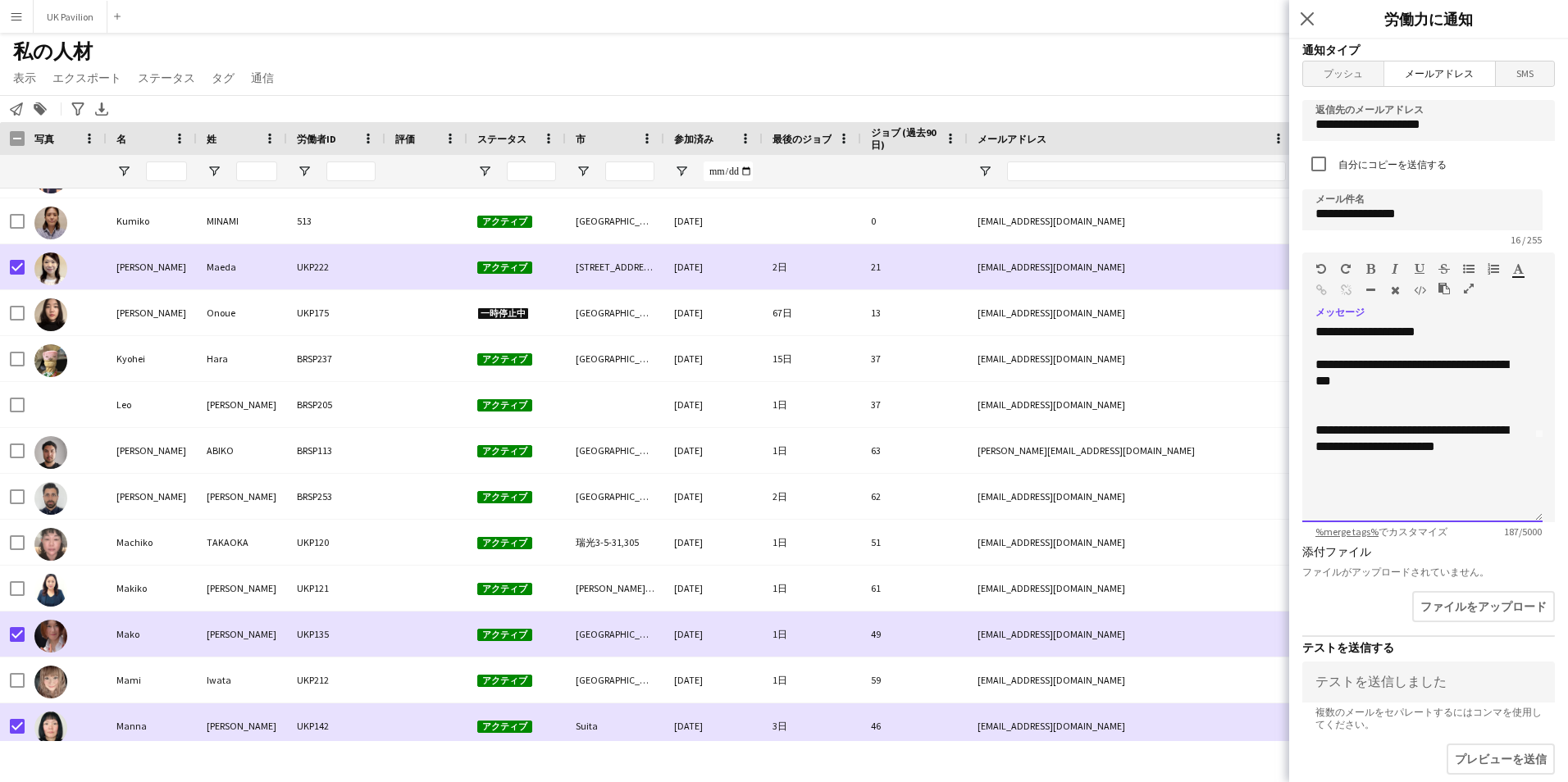
scroll to position [100, 0]
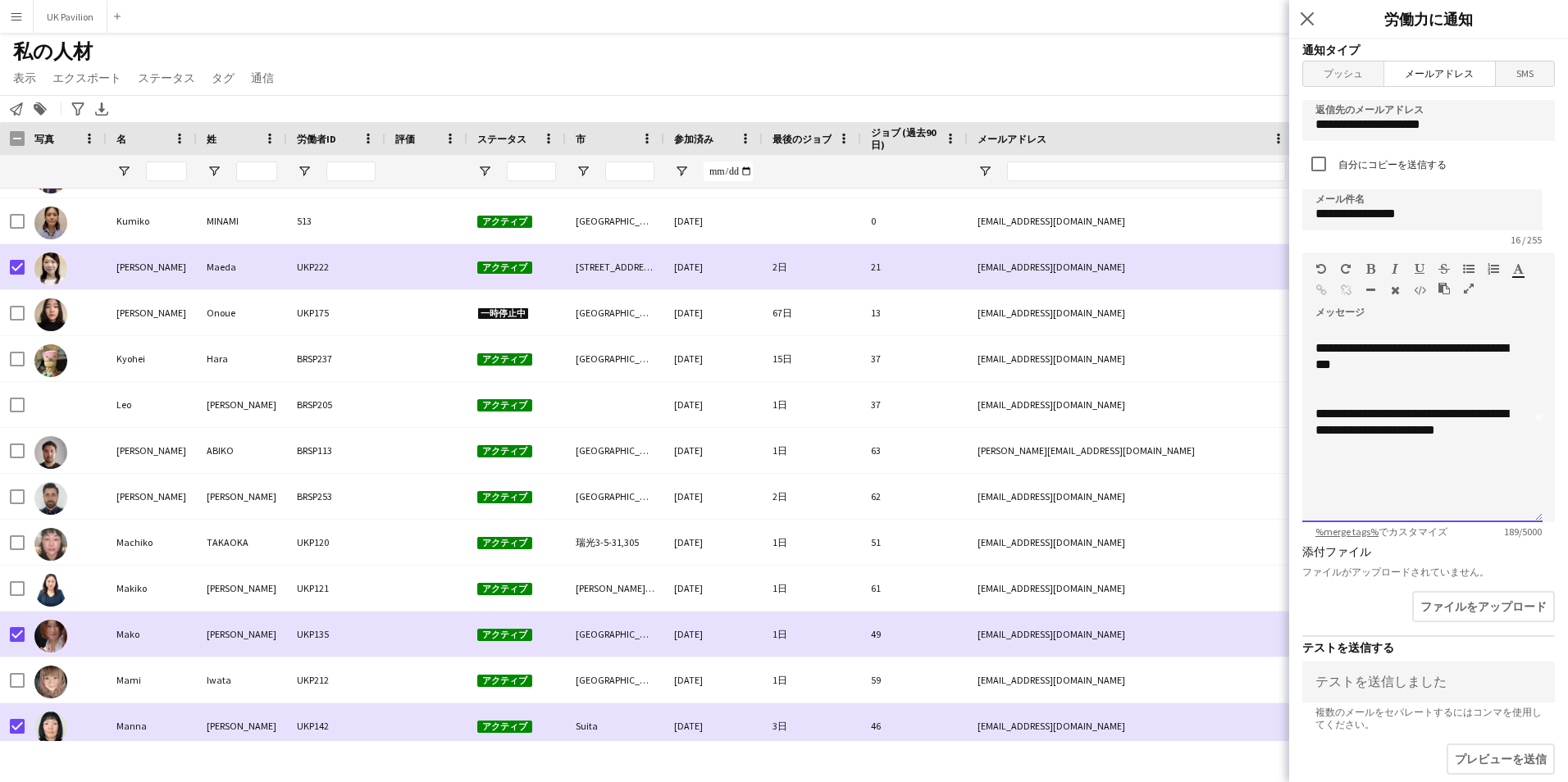
click at [1363, 514] on div at bounding box center [1423, 512] width 214 height 17
click at [1363, 493] on div at bounding box center [1423, 496] width 214 height 17
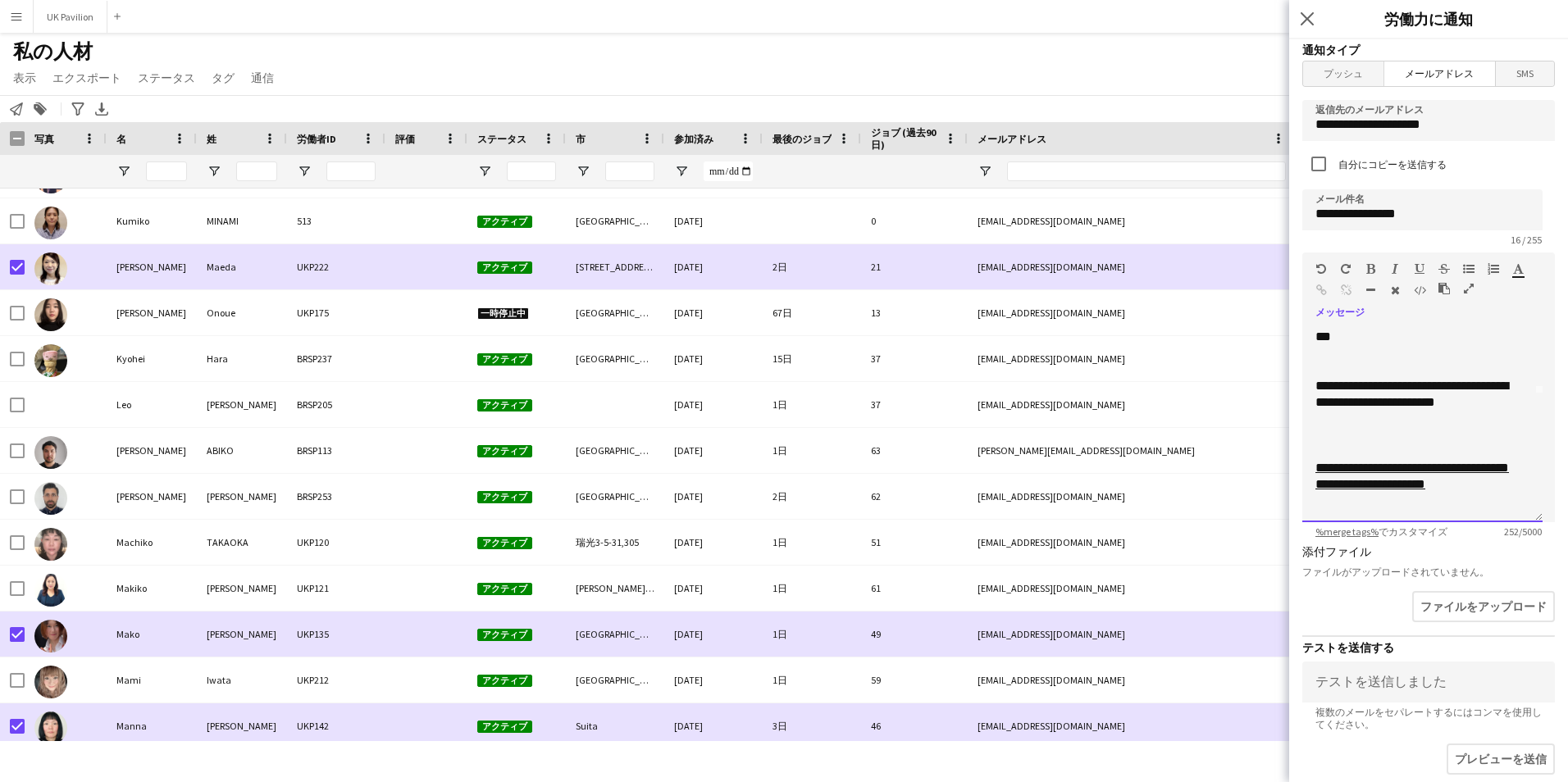
scroll to position [144, 0]
click at [1386, 426] on div "**********" at bounding box center [1416, 419] width 201 height 82
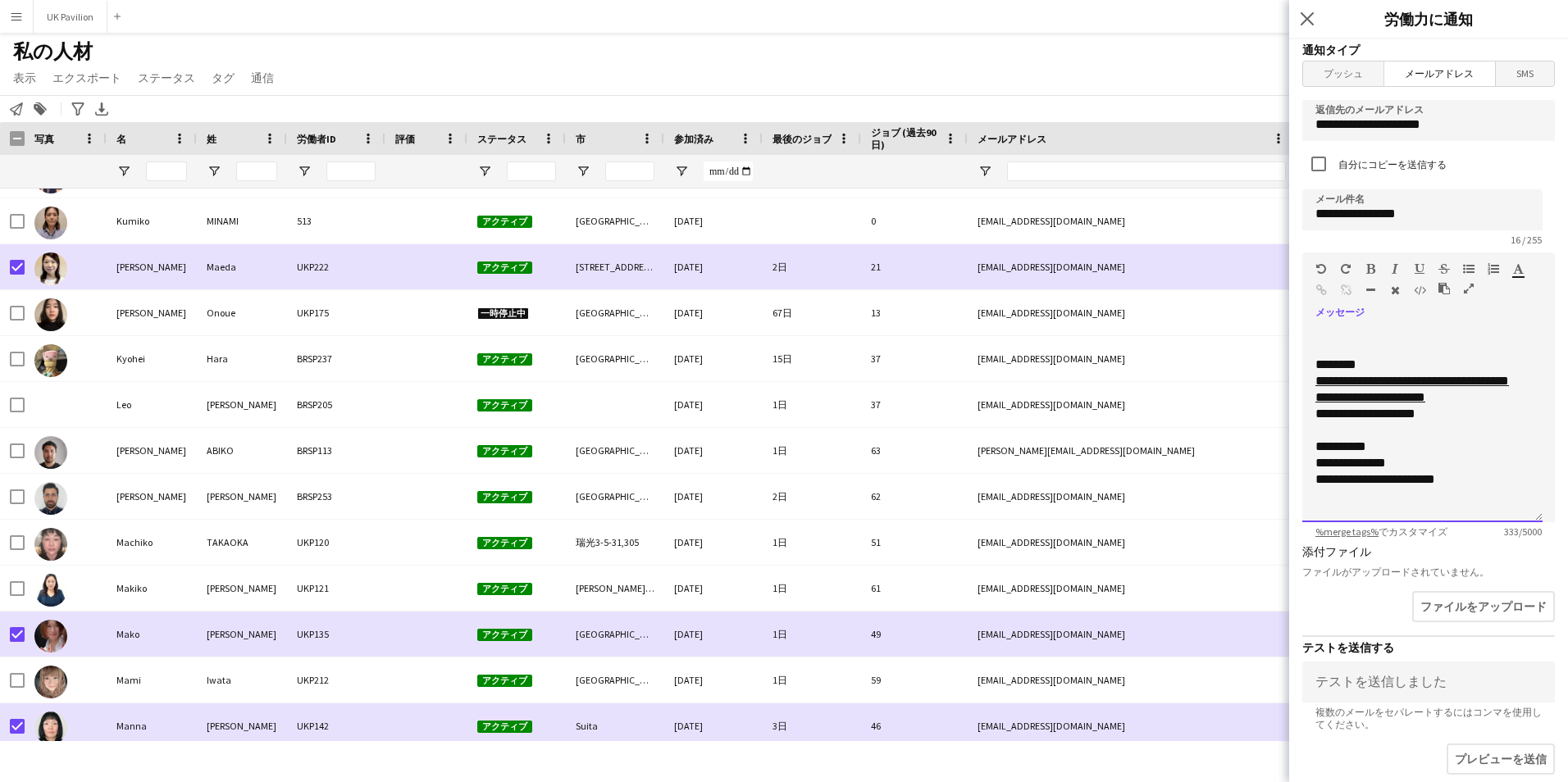
scroll to position [248, 0]
click at [1374, 509] on div "*" at bounding box center [1416, 501] width 201 height 17
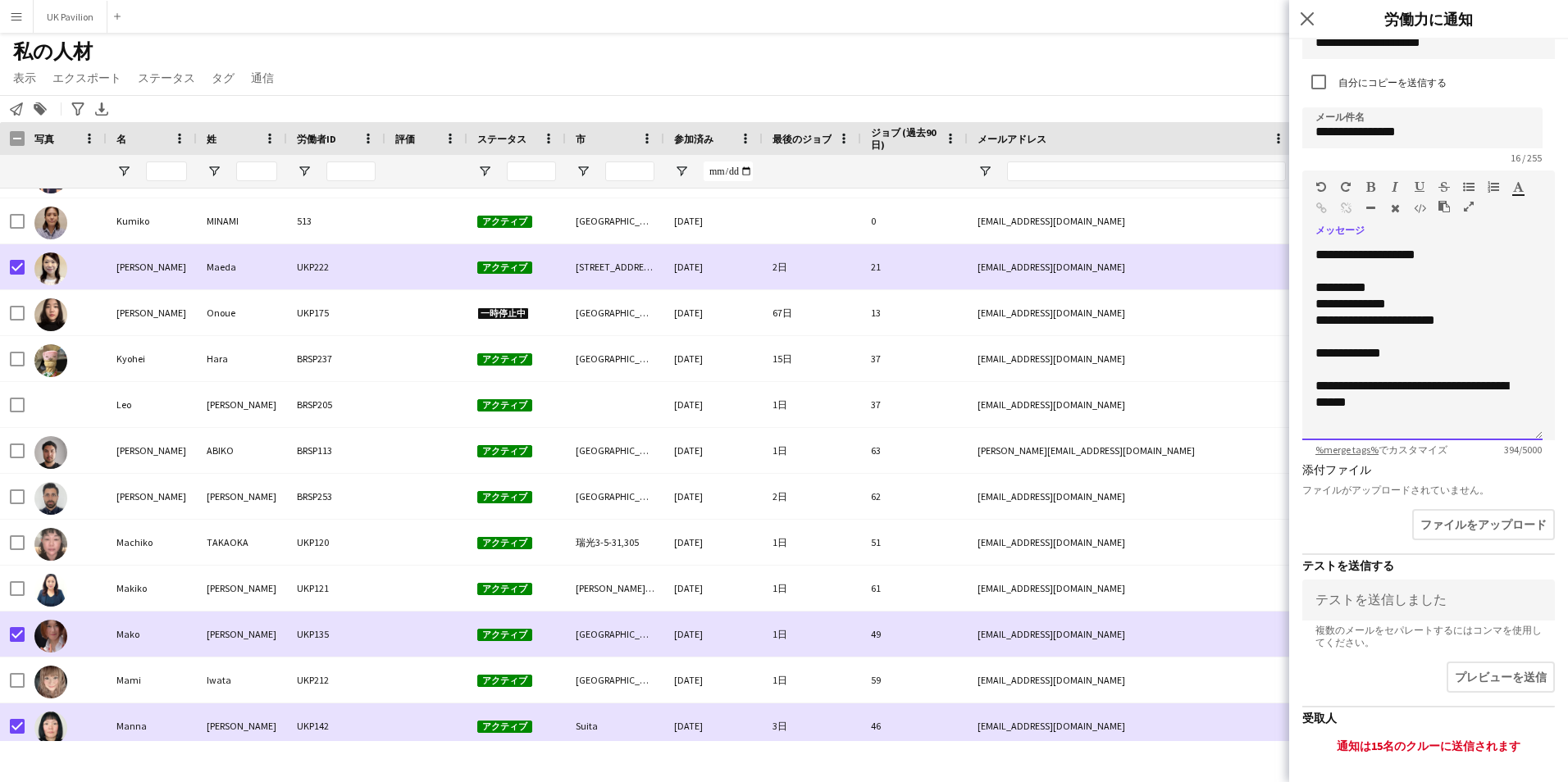
scroll to position [329, 0]
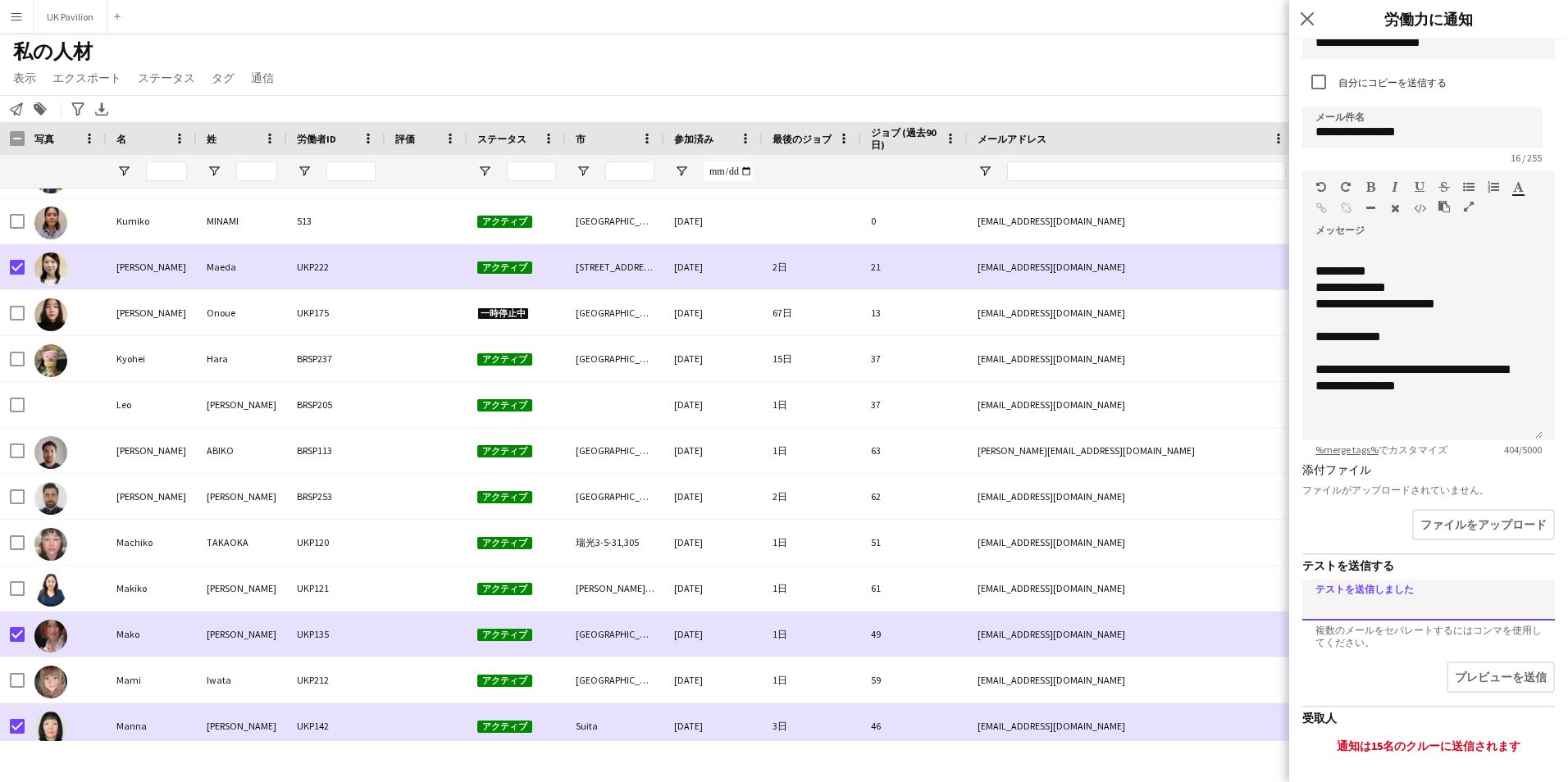
click at [1423, 613] on input at bounding box center [1429, 600] width 252 height 41
type input "**********"
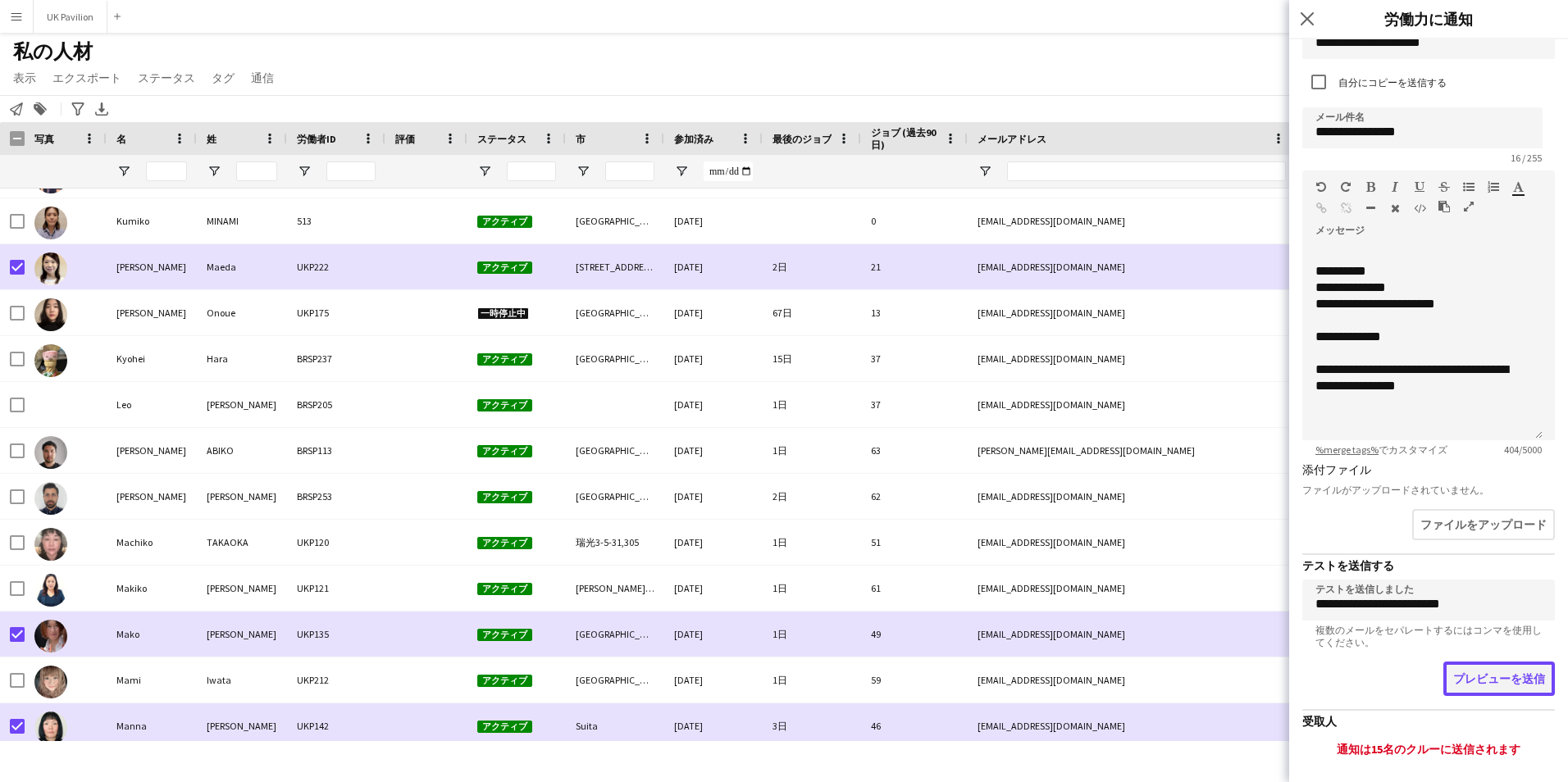
click at [1464, 682] on button "プレビューを送信" at bounding box center [1499, 679] width 111 height 34
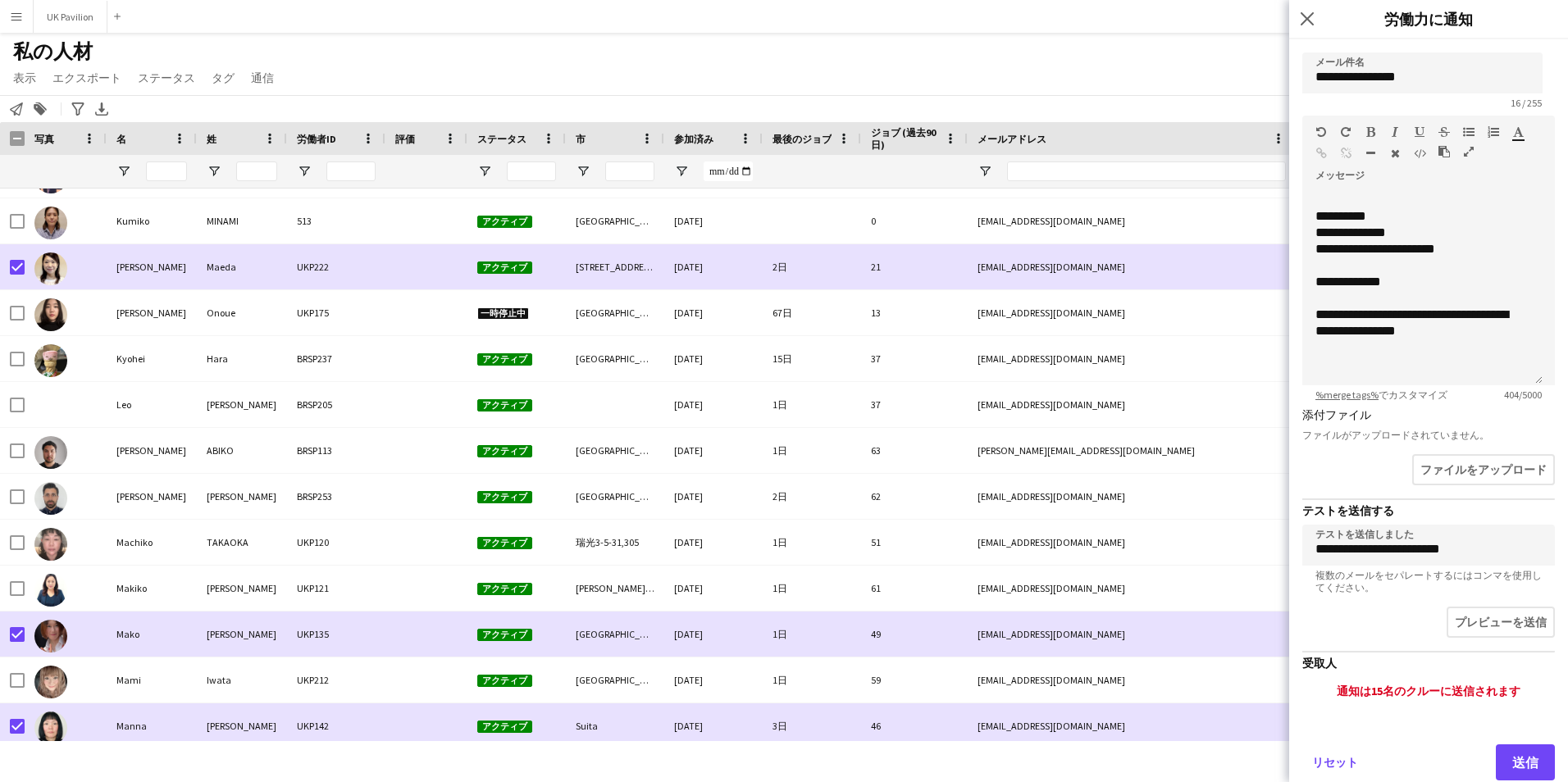
scroll to position [181, 0]
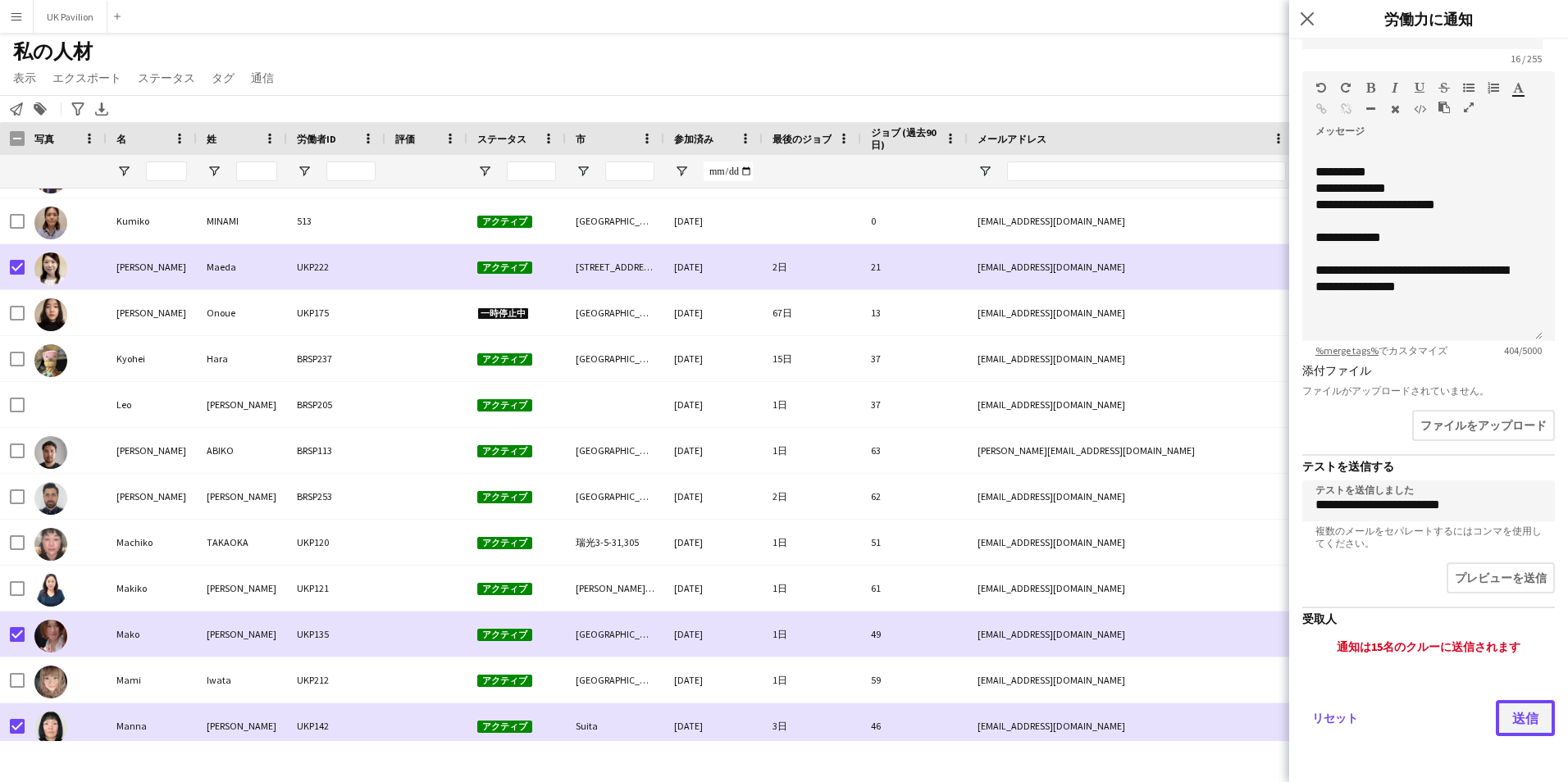
click at [1497, 714] on button "送信" at bounding box center [1525, 718] width 59 height 36
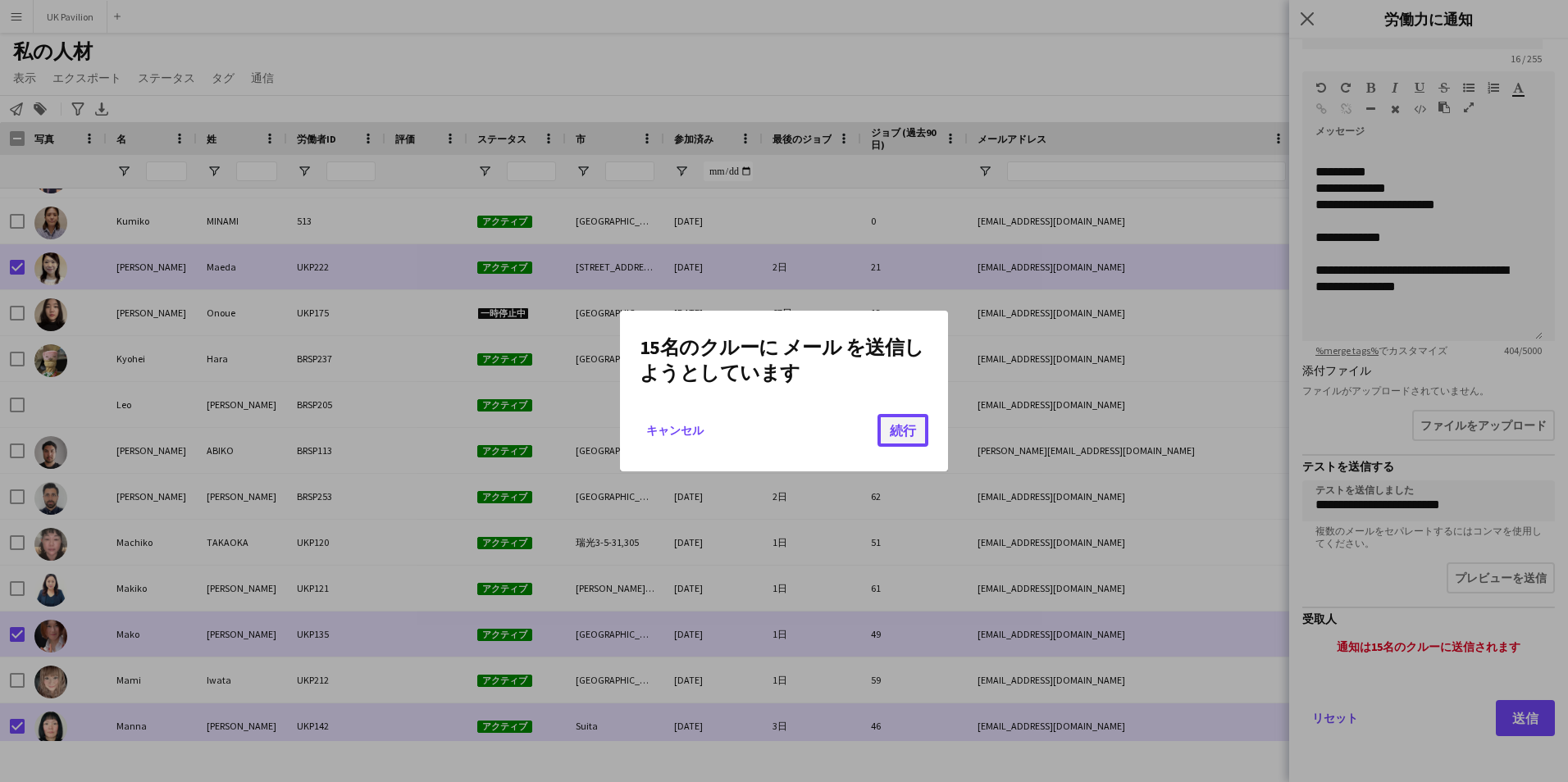
click at [896, 421] on button "続行" at bounding box center [903, 430] width 51 height 32
